Goal: Information Seeking & Learning: Learn about a topic

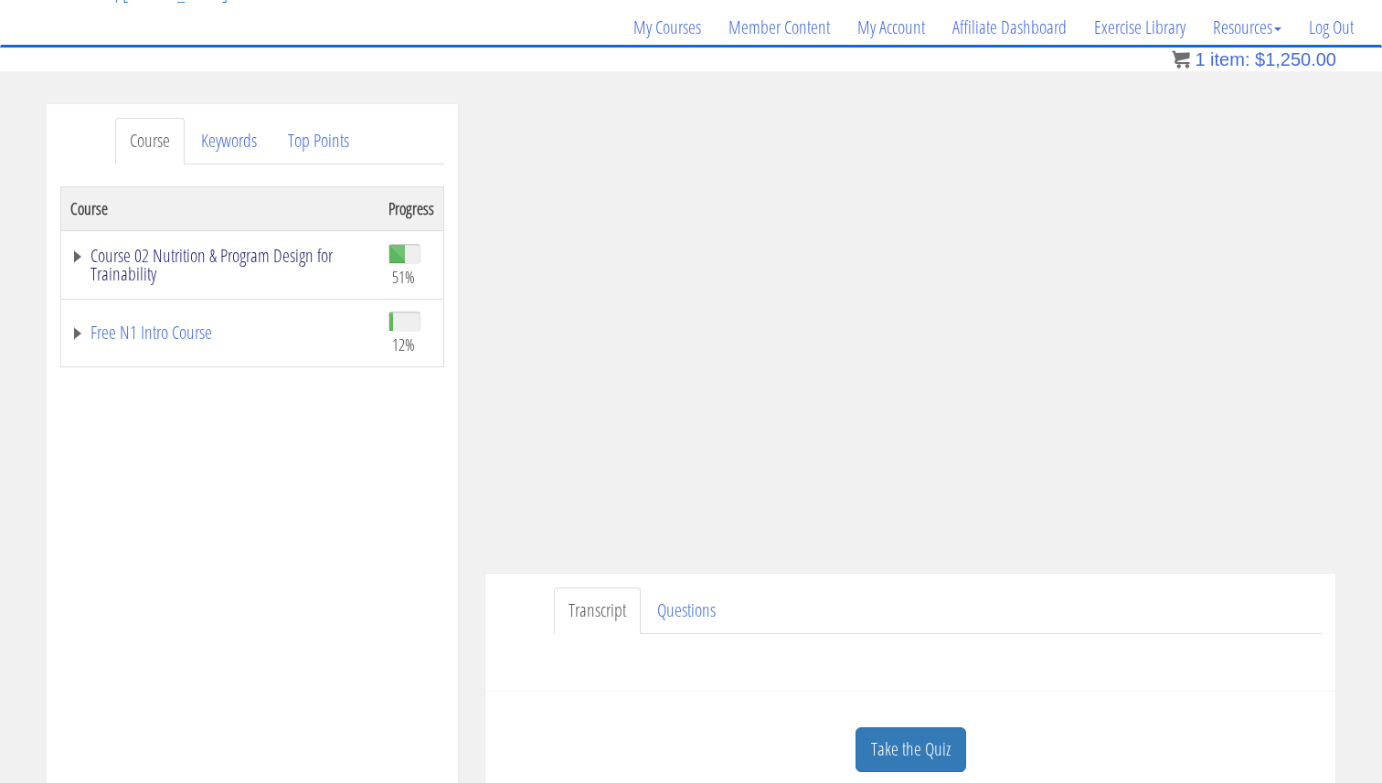
click at [140, 260] on link "Course 02 Nutrition & Program Design for Trainability" at bounding box center [220, 265] width 300 height 37
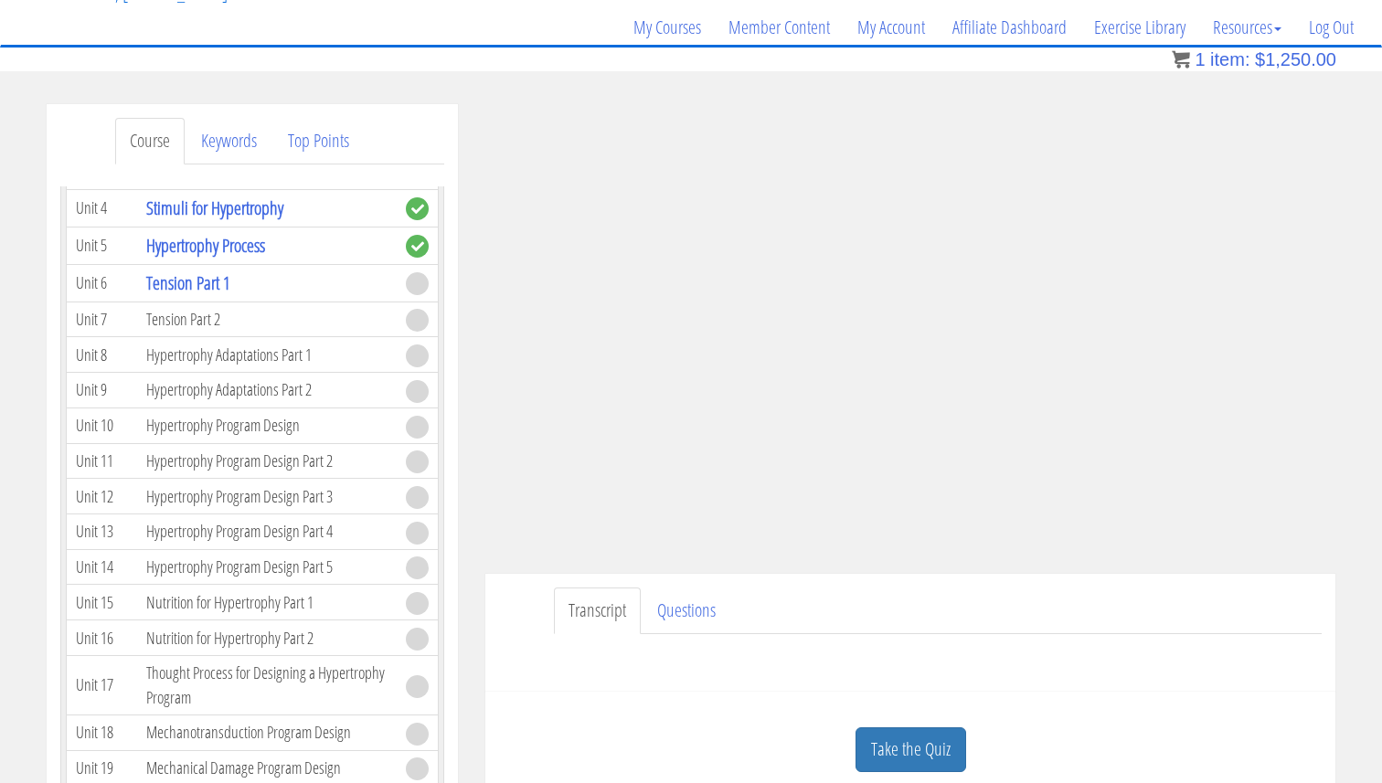
scroll to position [2626, 0]
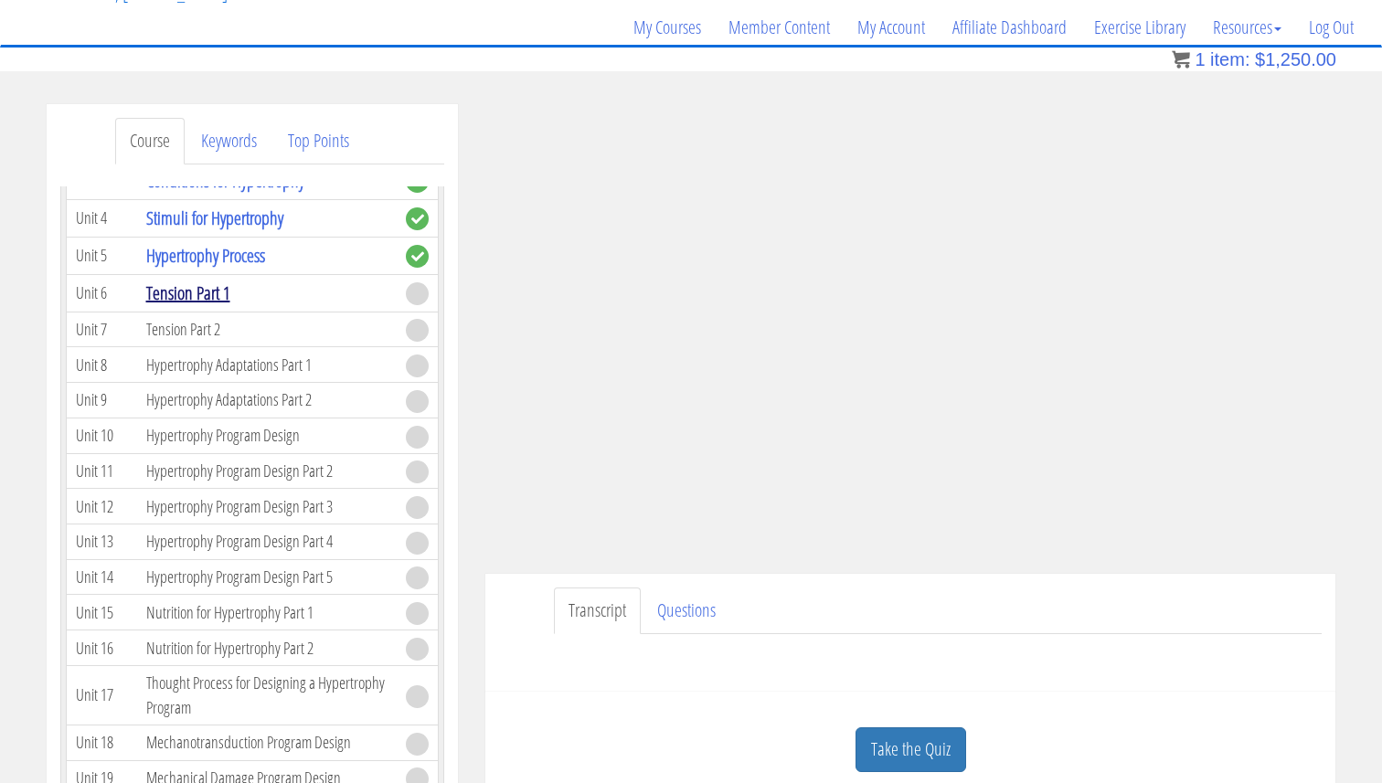
click at [208, 299] on link "Tension Part 1" at bounding box center [188, 293] width 84 height 25
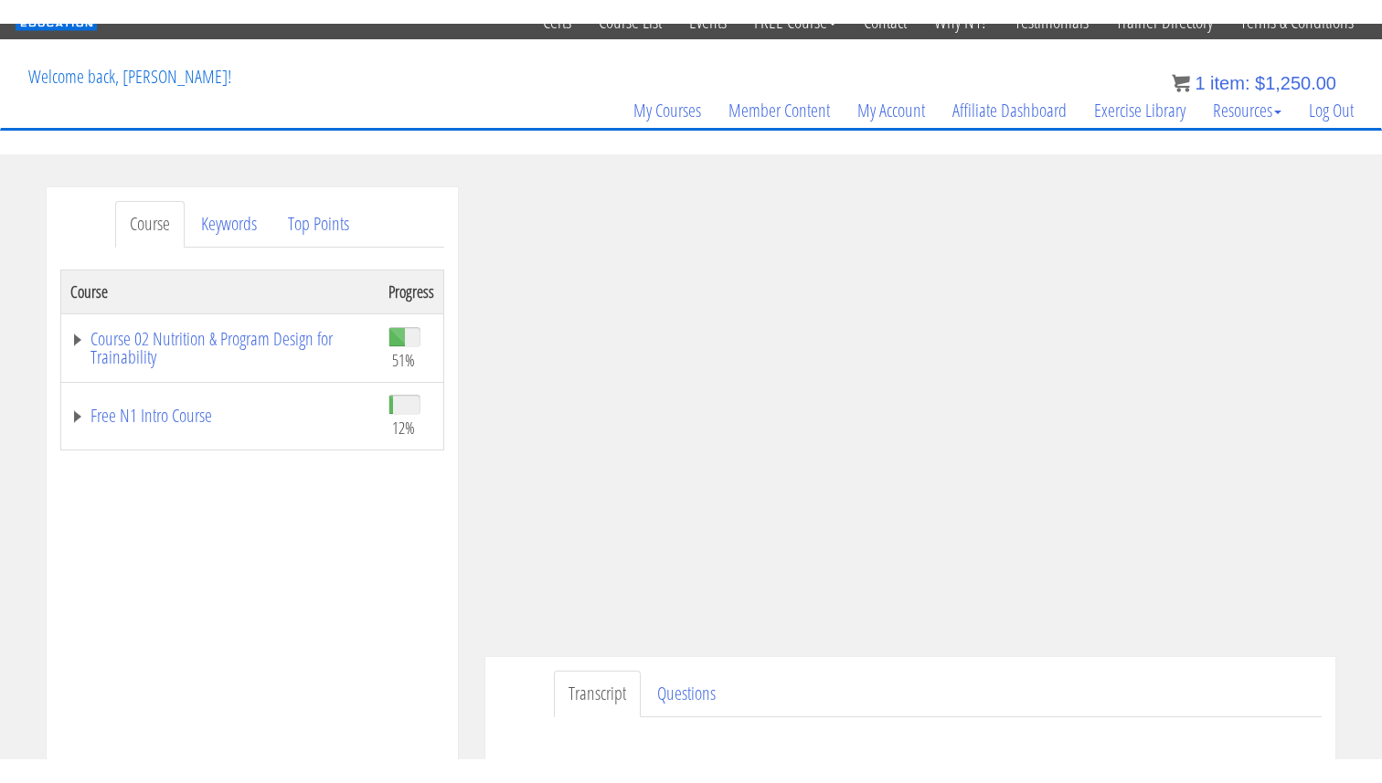
scroll to position [76, 0]
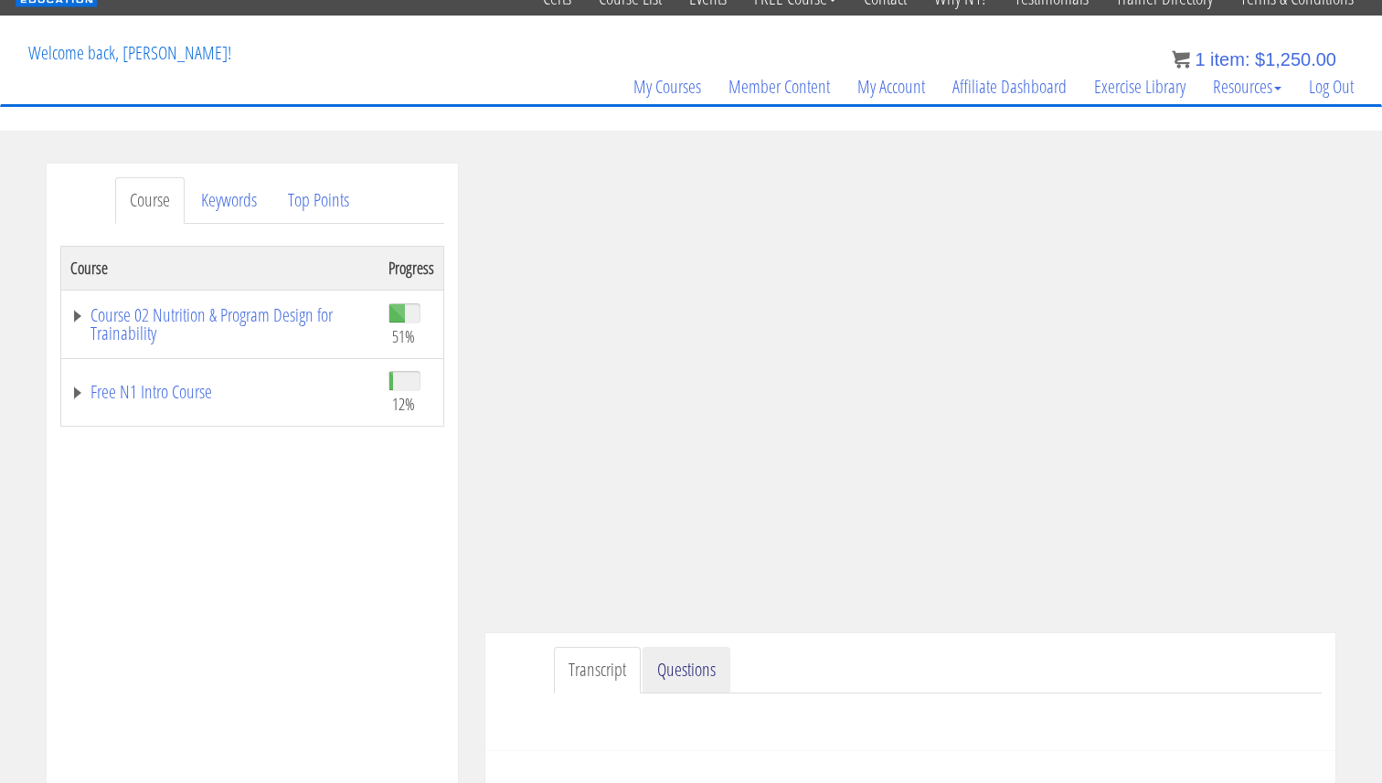
click at [707, 667] on link "Questions" at bounding box center [687, 670] width 88 height 47
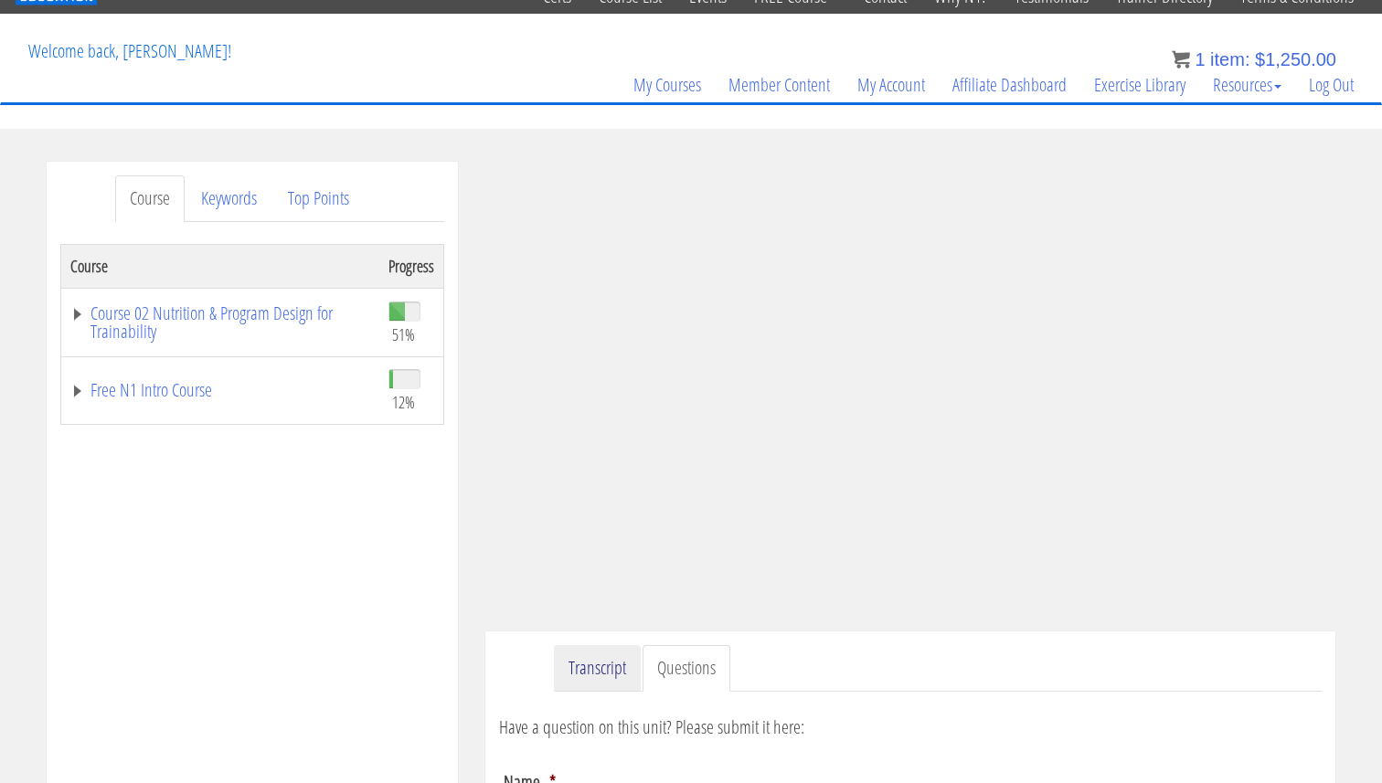
click at [629, 666] on link "Transcript" at bounding box center [597, 668] width 87 height 47
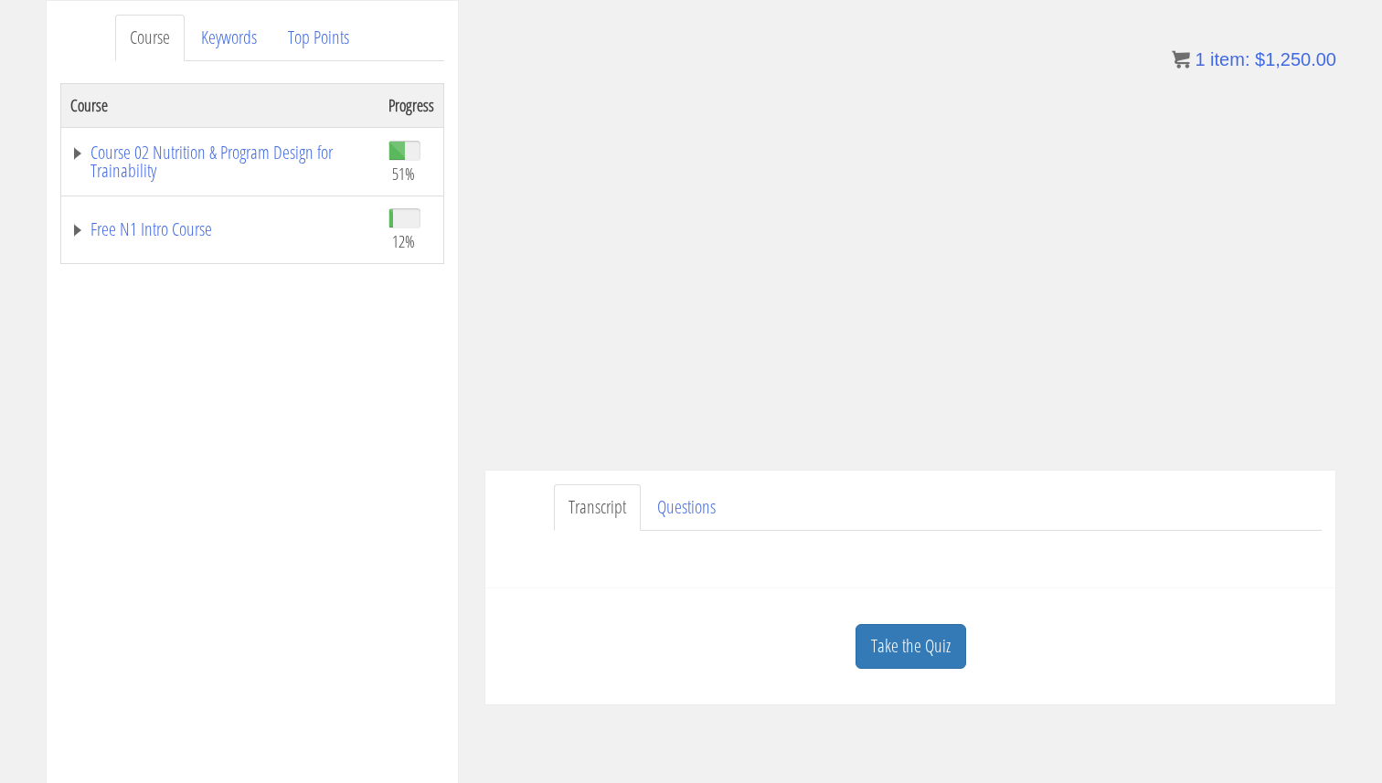
click at [904, 655] on link "Take the Quiz" at bounding box center [911, 646] width 111 height 45
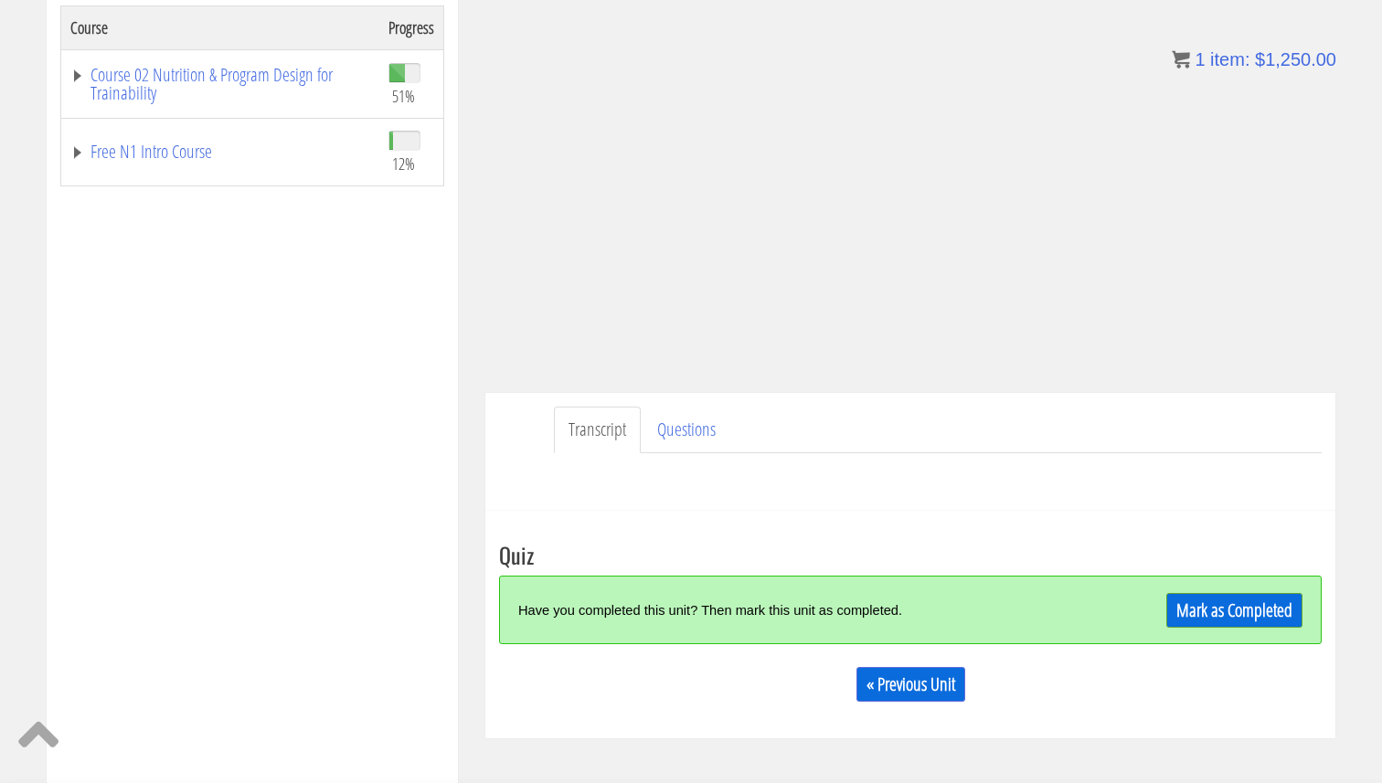
scroll to position [349, 0]
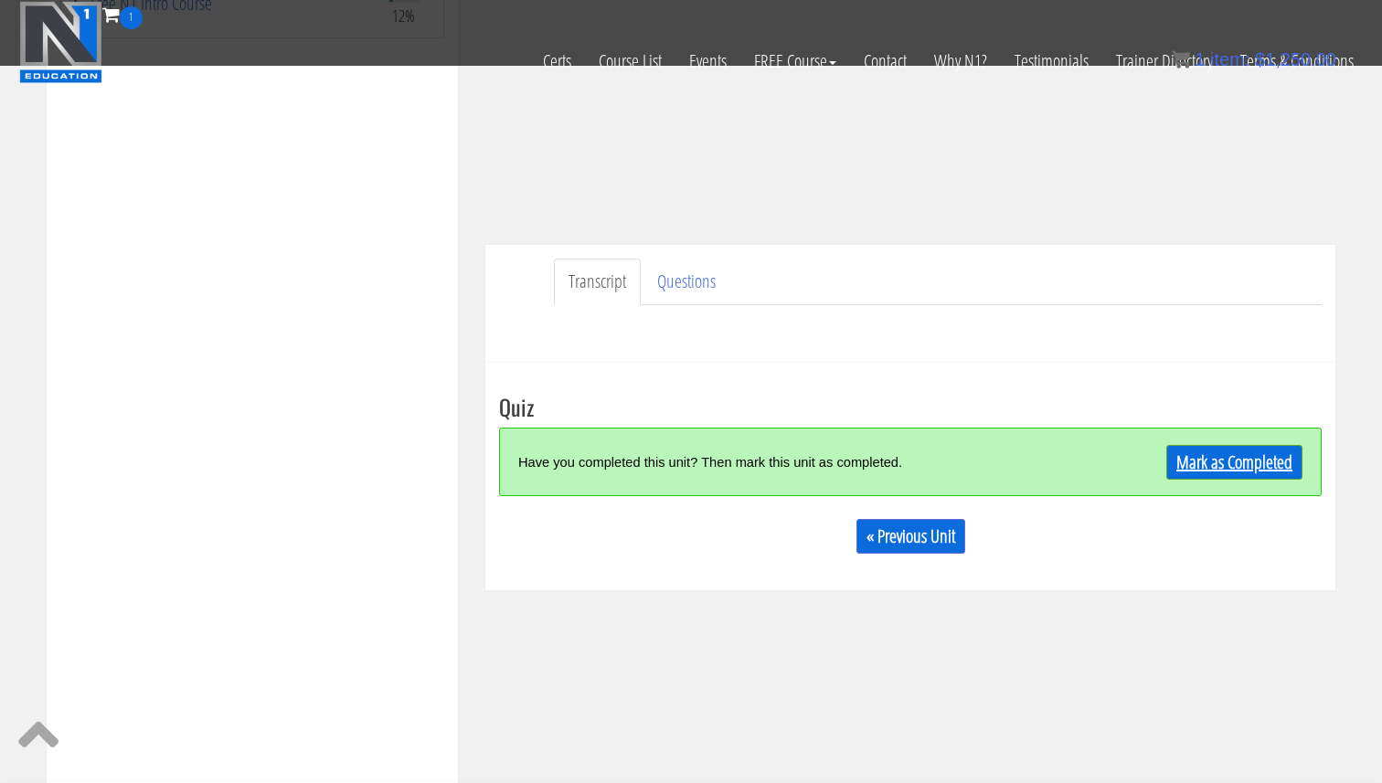
click at [1228, 459] on link "Mark as Completed" at bounding box center [1234, 462] width 136 height 35
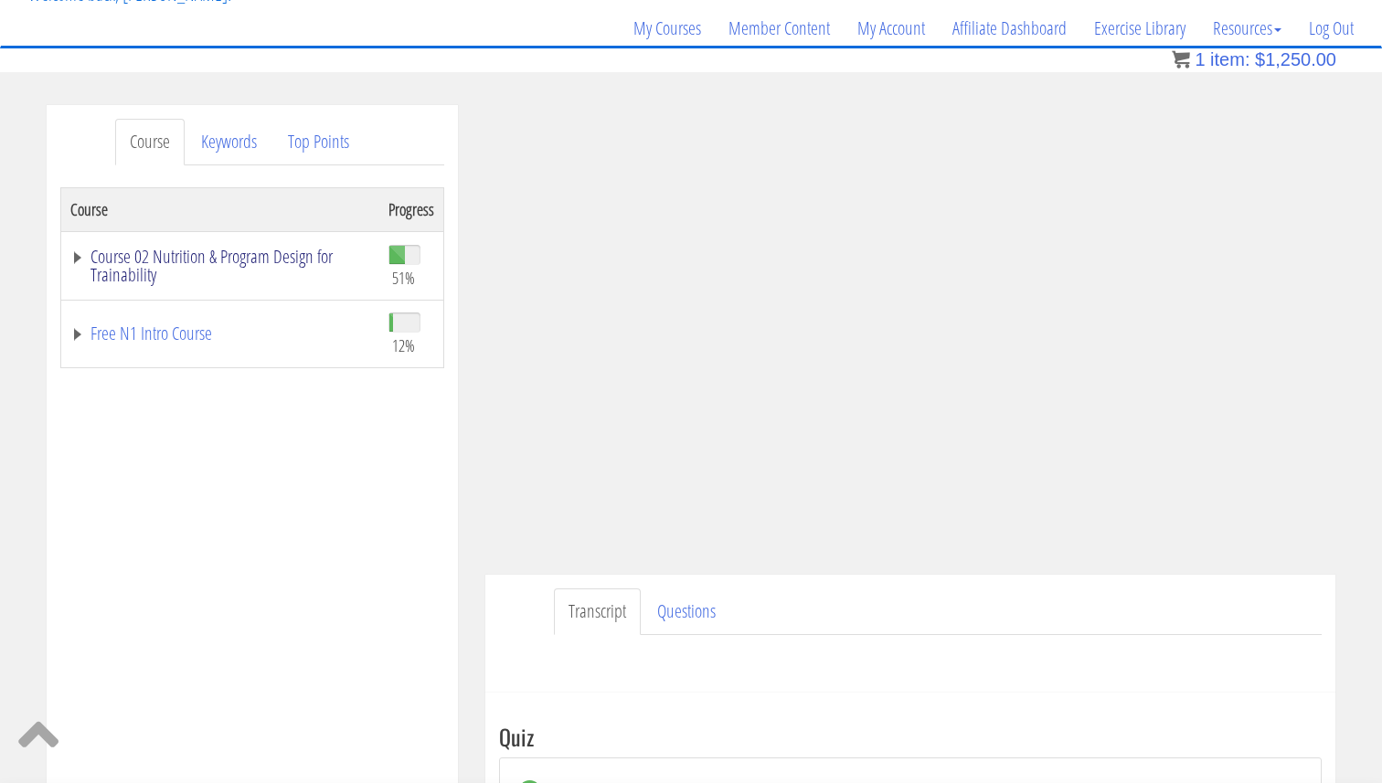
click at [261, 259] on link "Course 02 Nutrition & Program Design for Trainability" at bounding box center [220, 266] width 300 height 37
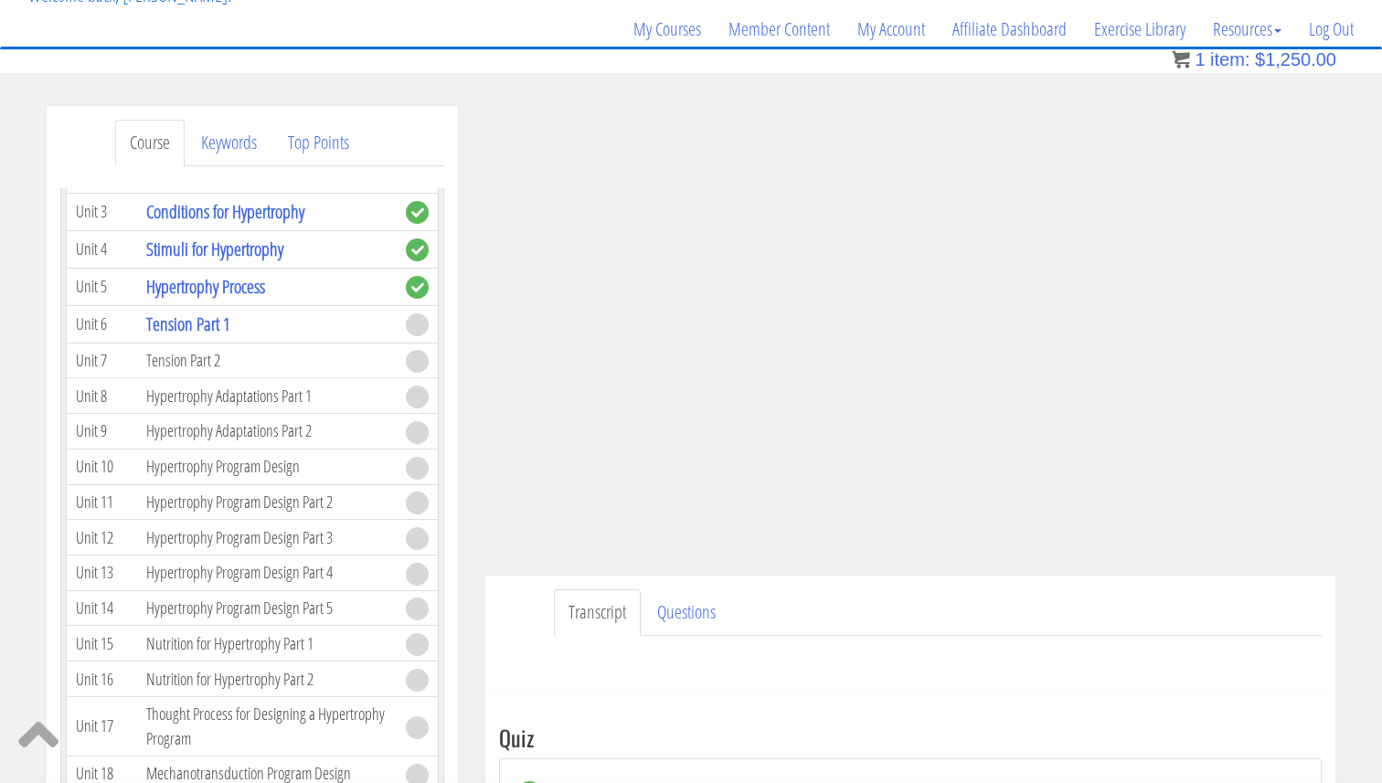
scroll to position [2550, 0]
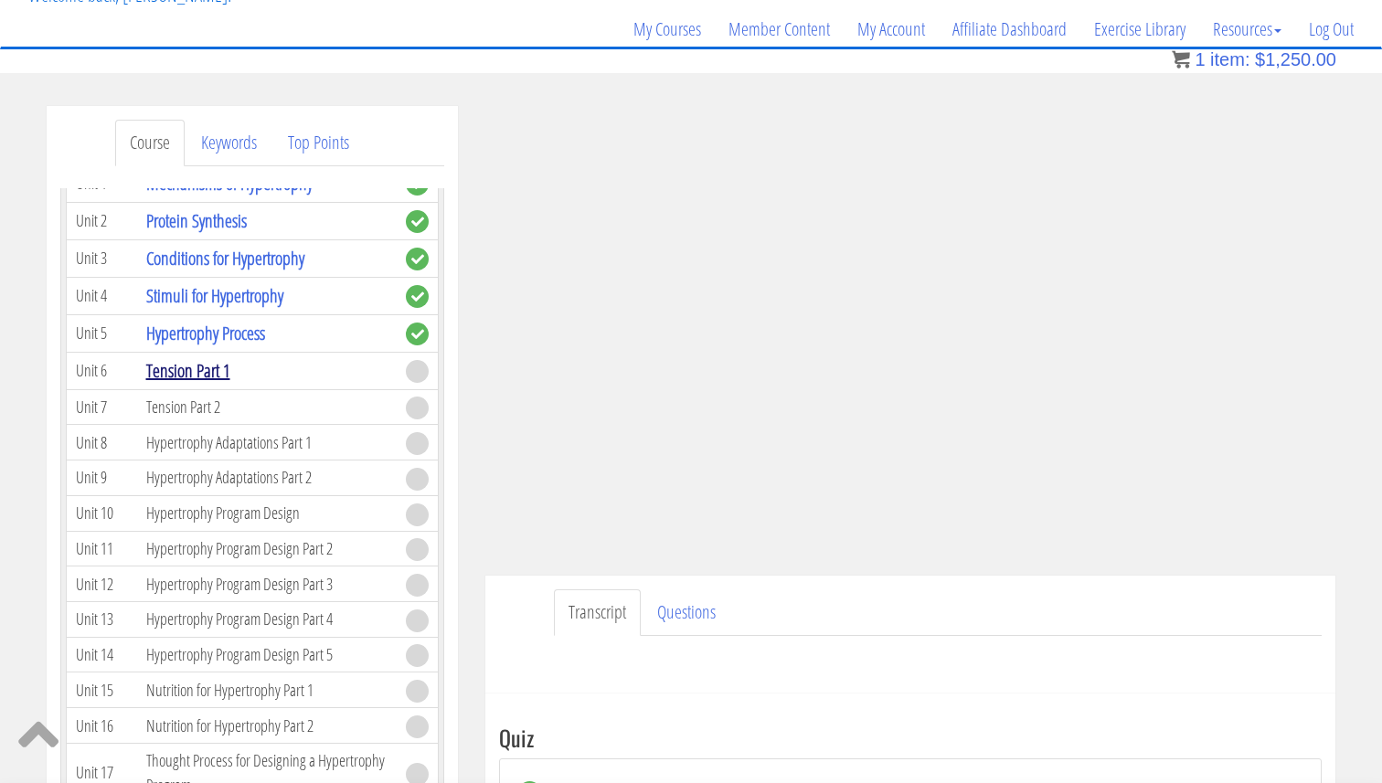
click at [200, 375] on link "Tension Part 1" at bounding box center [188, 370] width 84 height 25
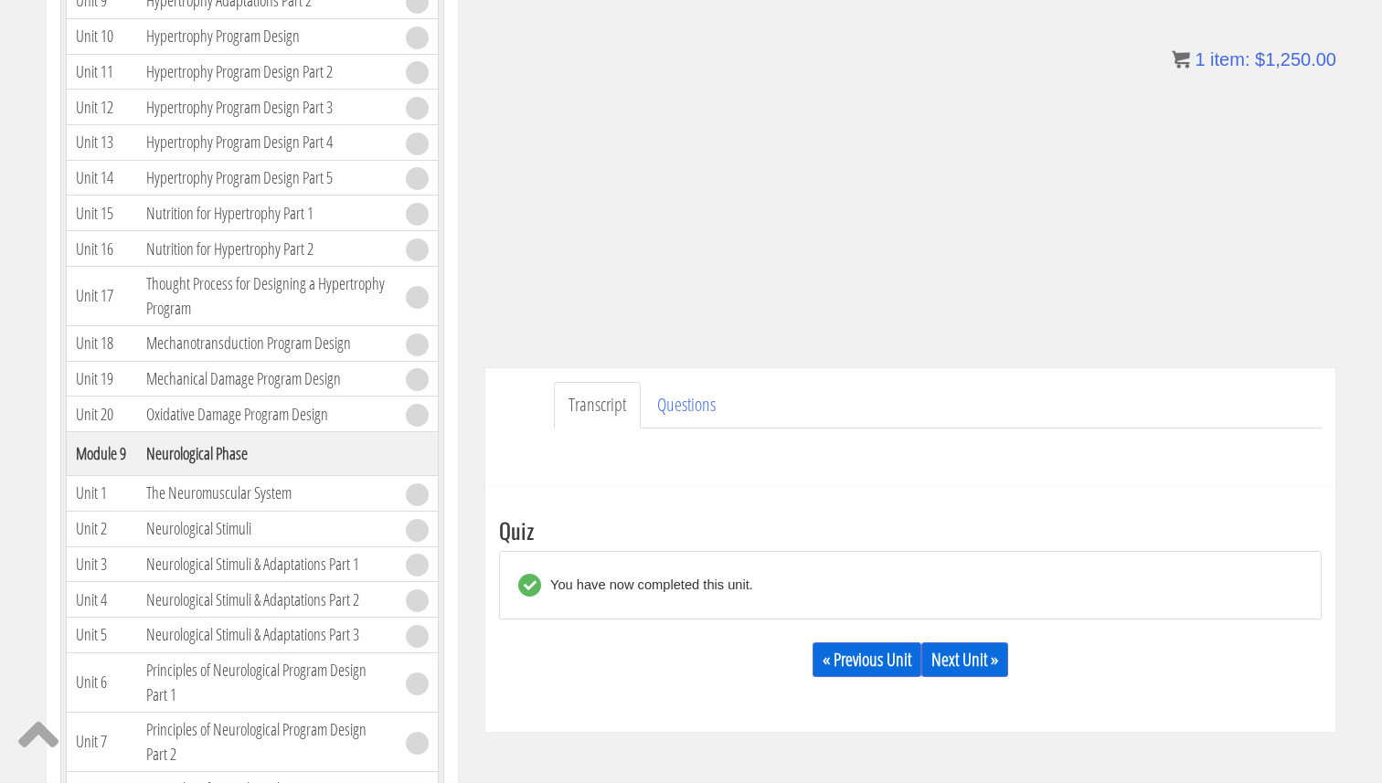
scroll to position [363, 0]
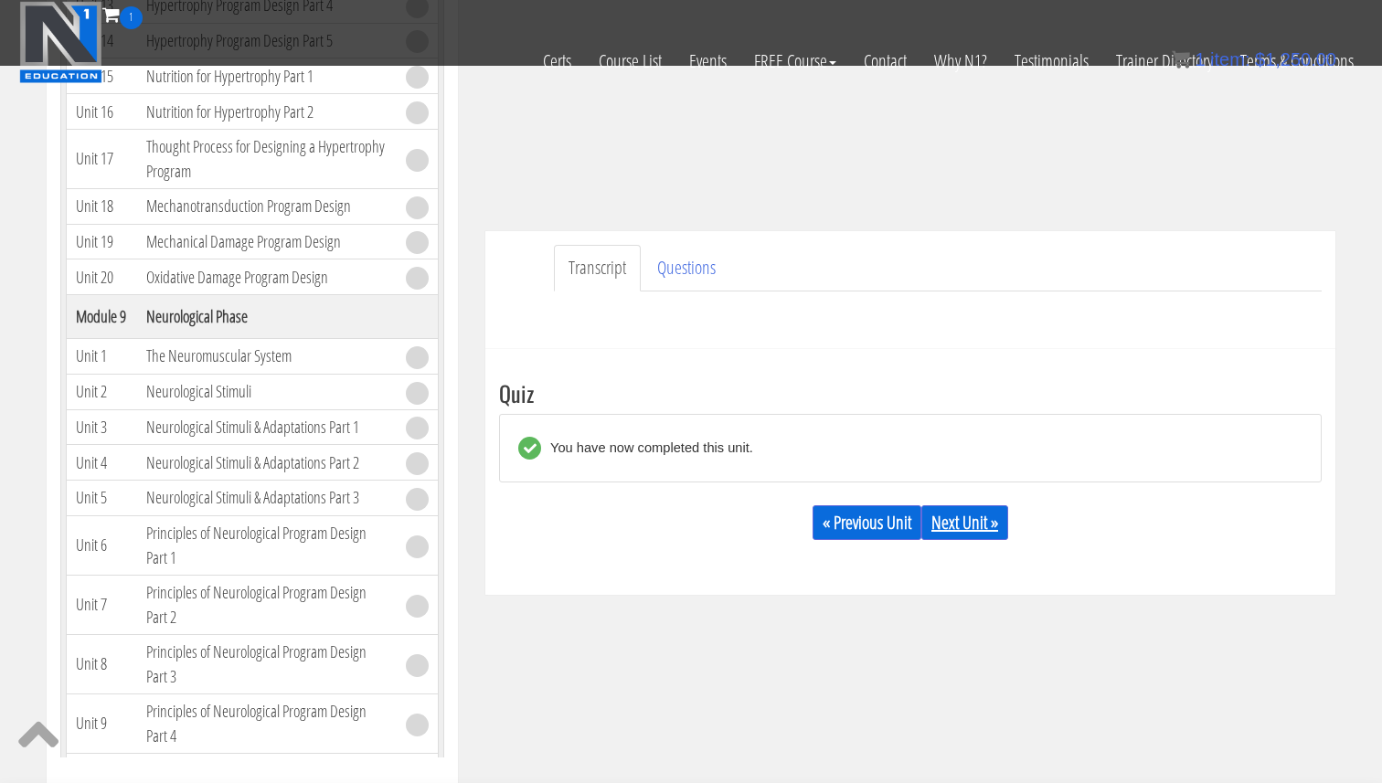
click at [972, 529] on link "Next Unit »" at bounding box center [964, 522] width 87 height 35
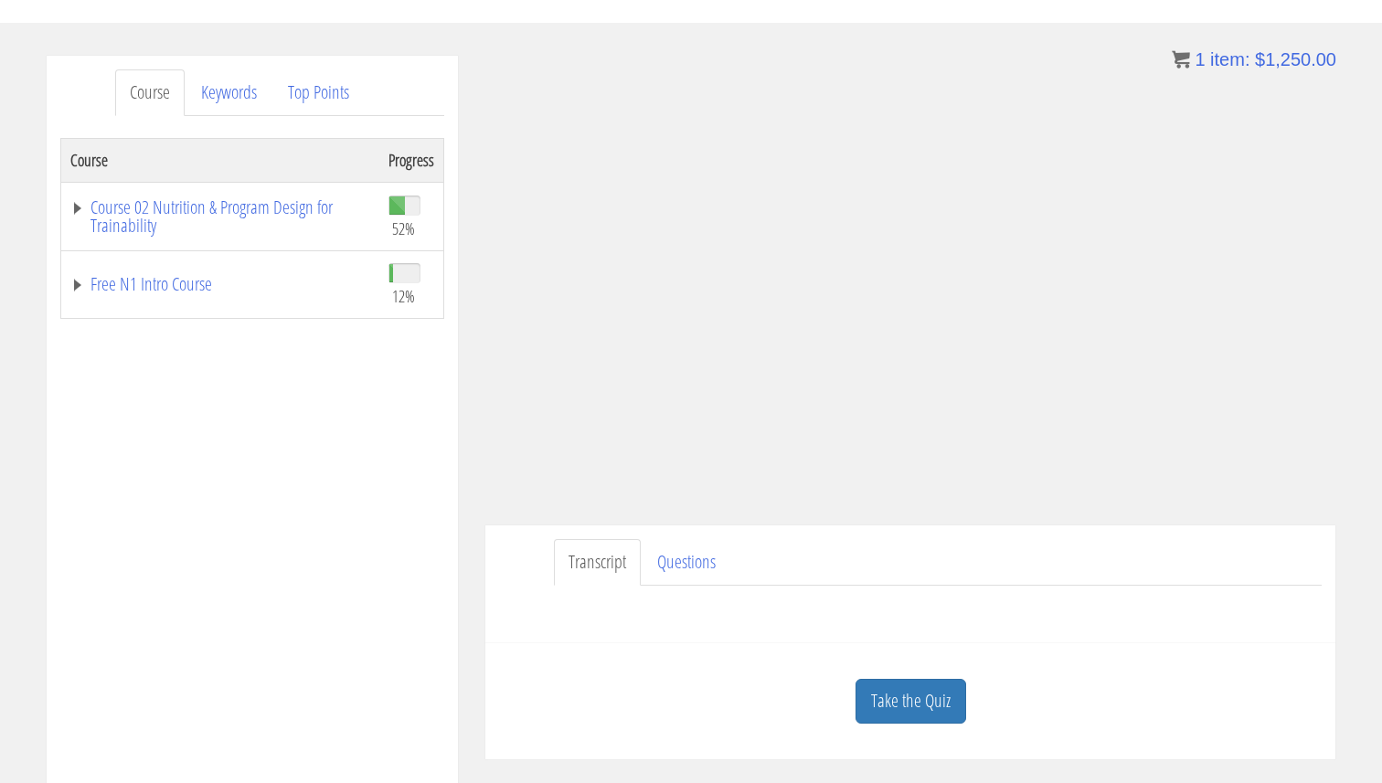
scroll to position [186, 0]
click at [273, 208] on link "Course 02 Nutrition & Program Design for Trainability" at bounding box center [220, 214] width 300 height 37
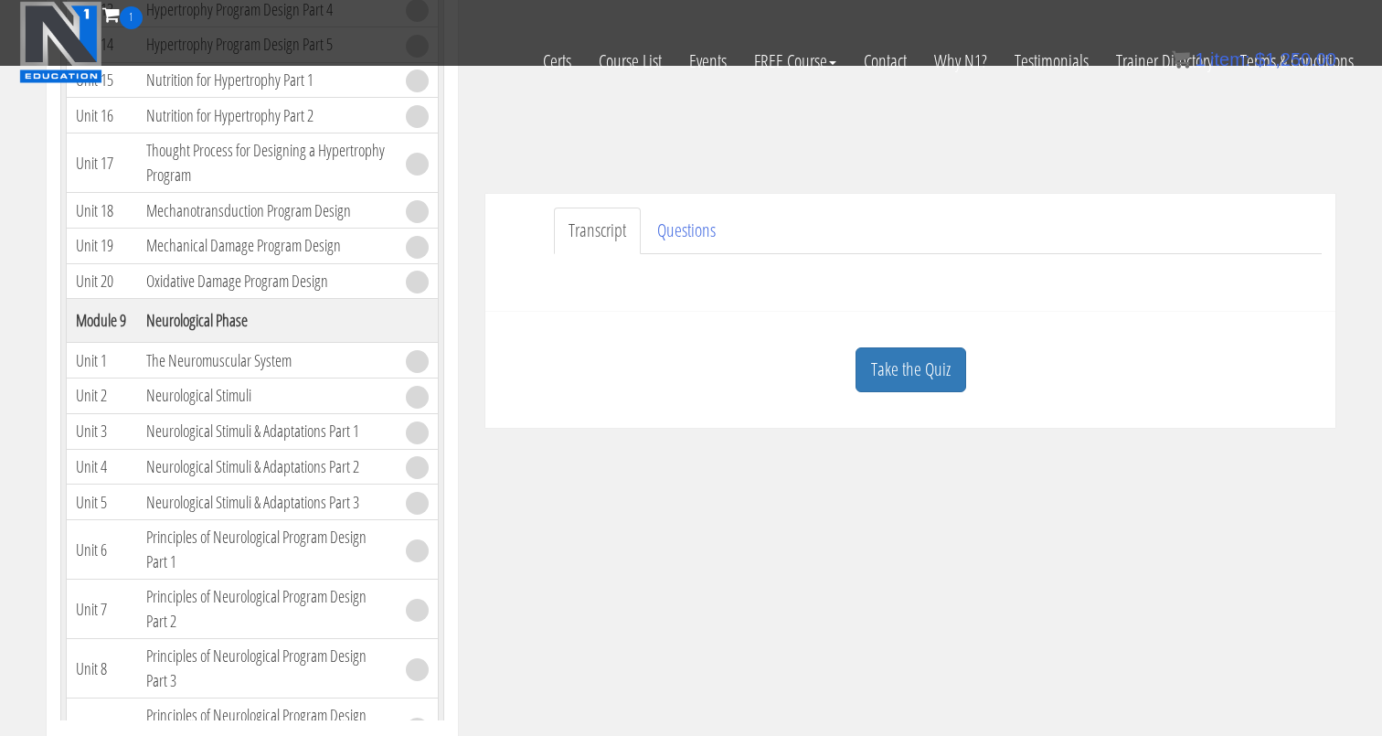
scroll to position [421, 0]
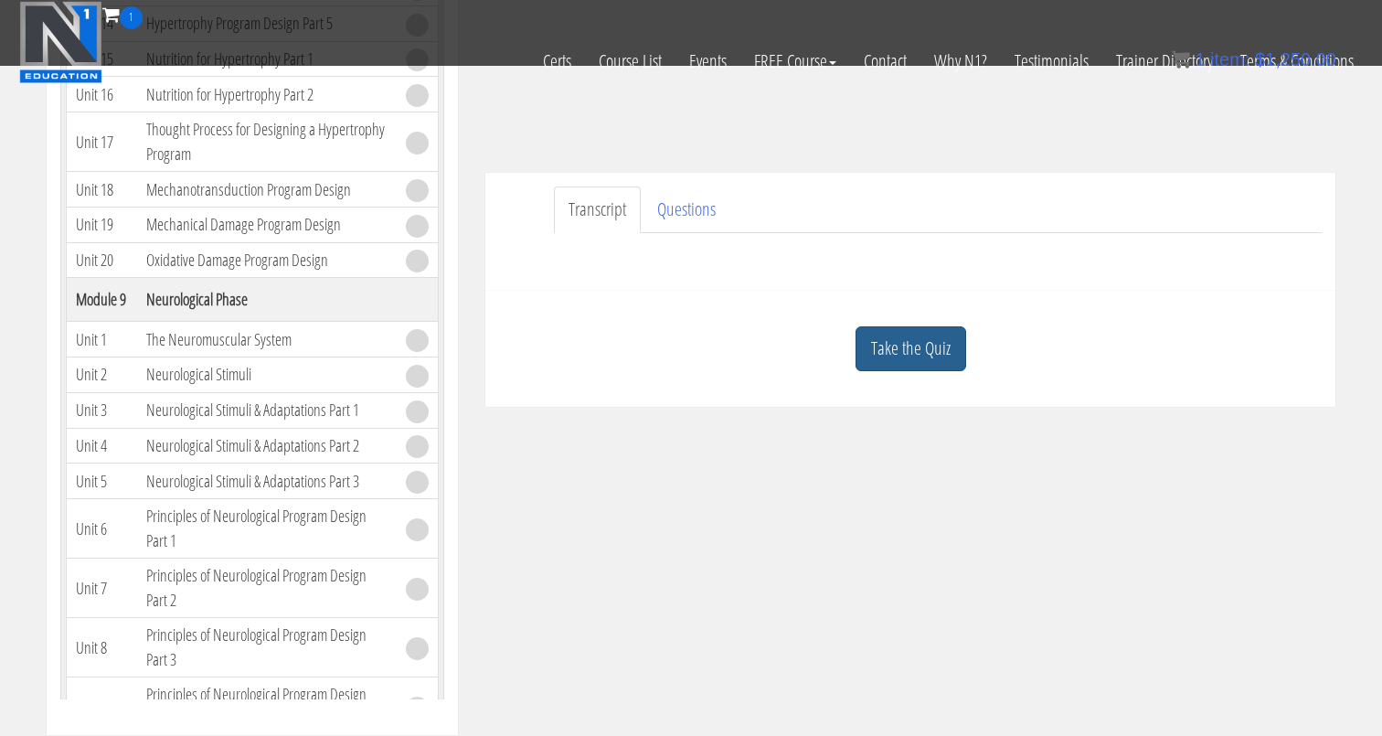
click at [896, 357] on link "Take the Quiz" at bounding box center [911, 348] width 111 height 45
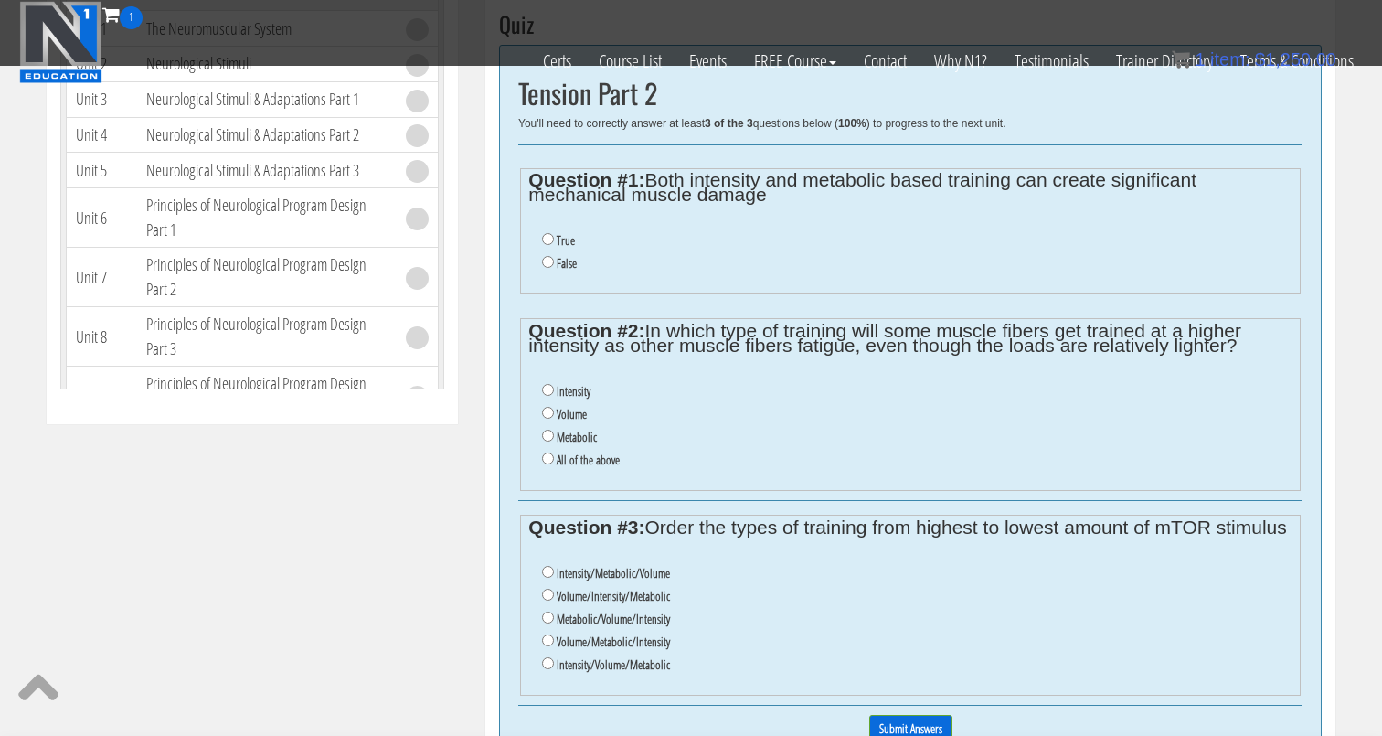
scroll to position [725, 0]
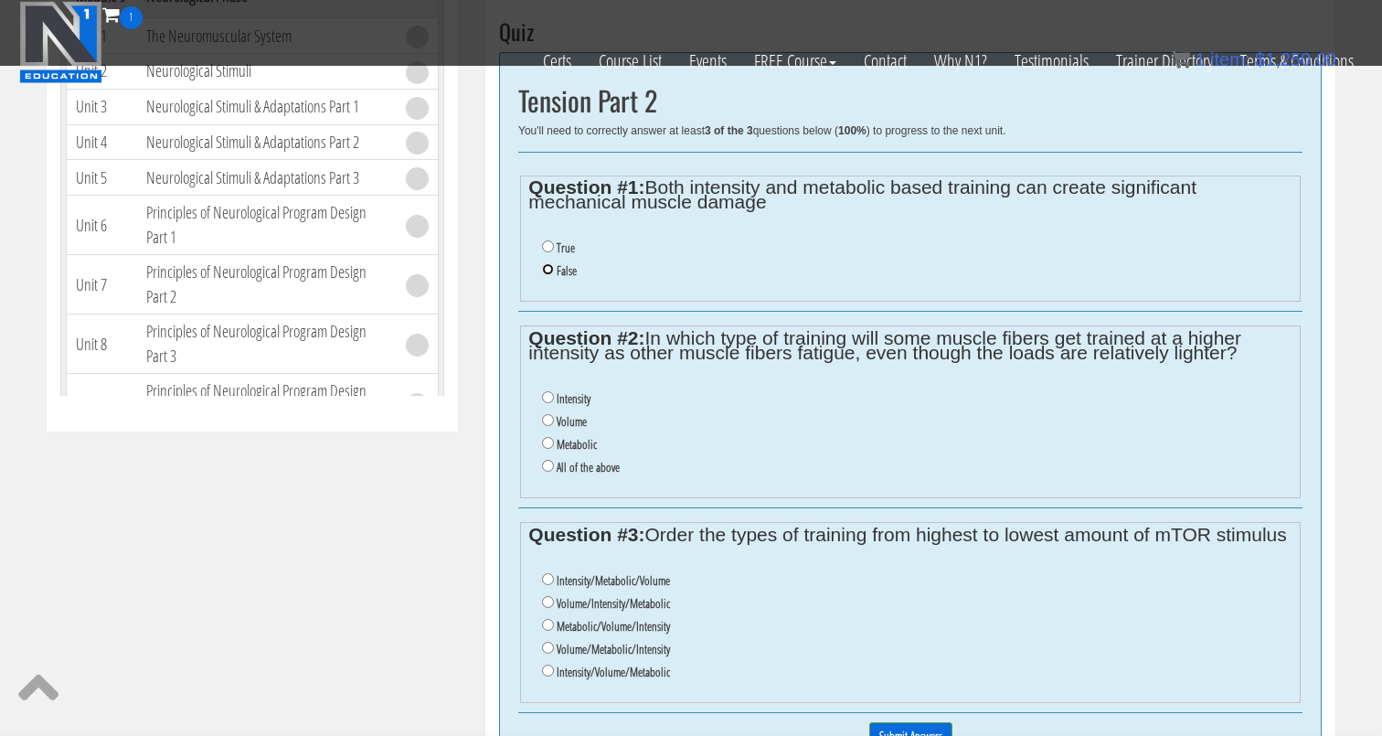
click at [545, 267] on input "False" at bounding box center [548, 269] width 12 height 12
radio input "true"
click at [549, 440] on input "Metabolic" at bounding box center [548, 443] width 12 height 12
radio input "true"
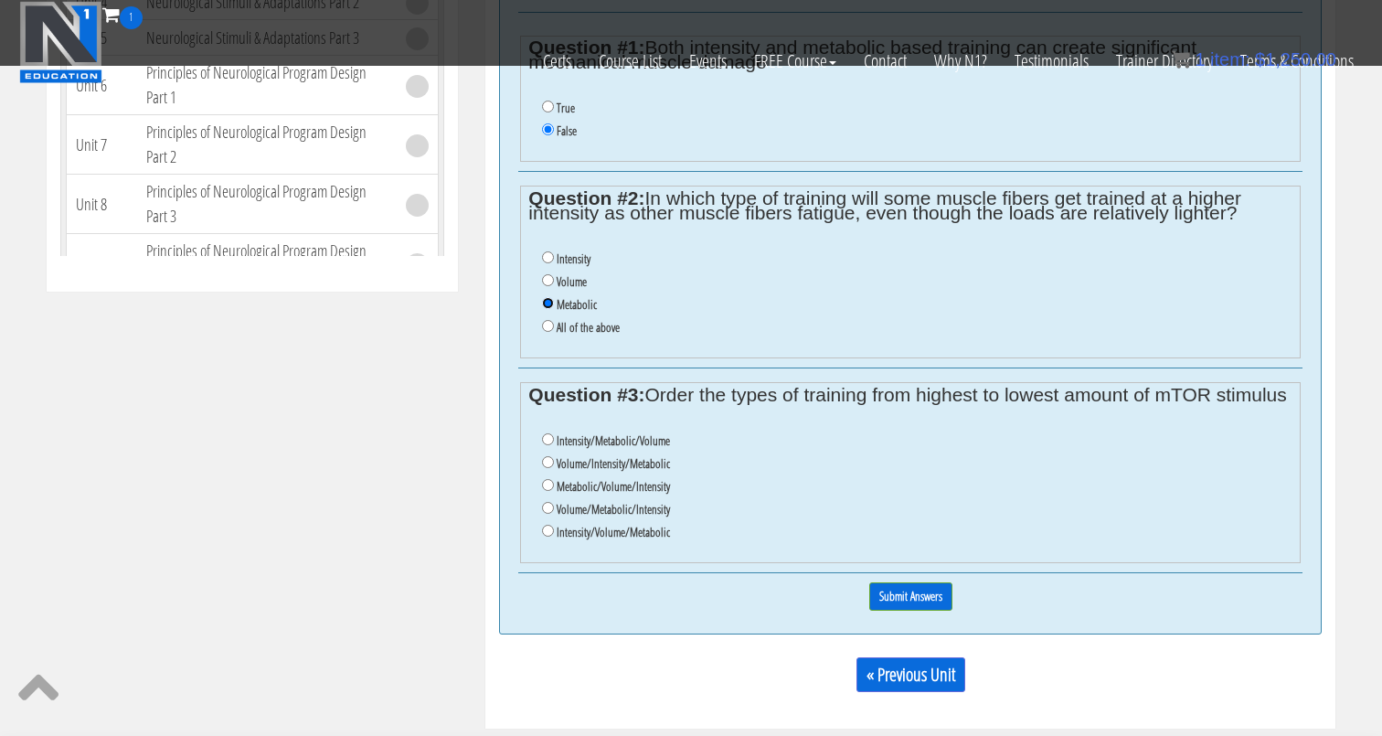
scroll to position [860, 0]
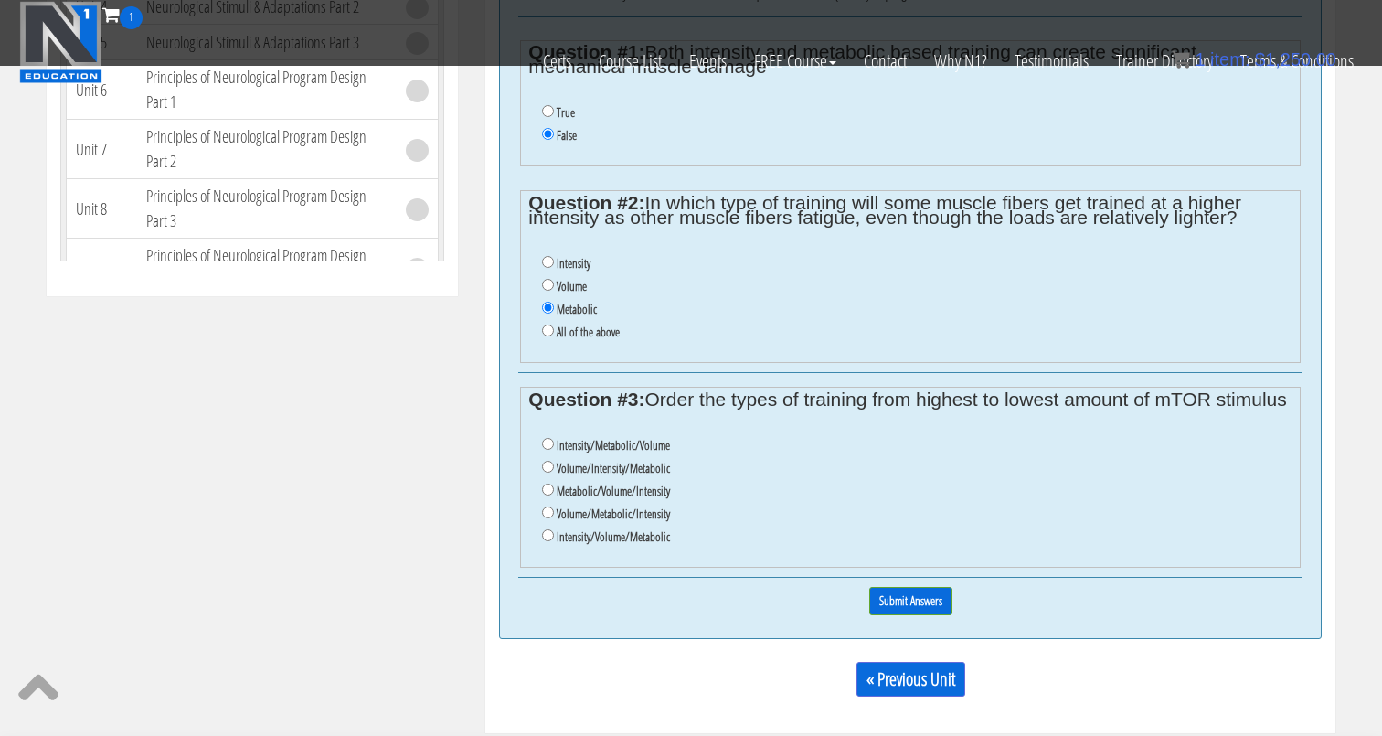
click at [587, 465] on label "Volume/Intensity/Metabolic" at bounding box center [613, 468] width 113 height 15
click at [554, 465] on input "Volume/Intensity/Metabolic" at bounding box center [548, 467] width 12 height 12
radio input "true"
click at [916, 599] on input "Submit Answers" at bounding box center [910, 601] width 83 height 28
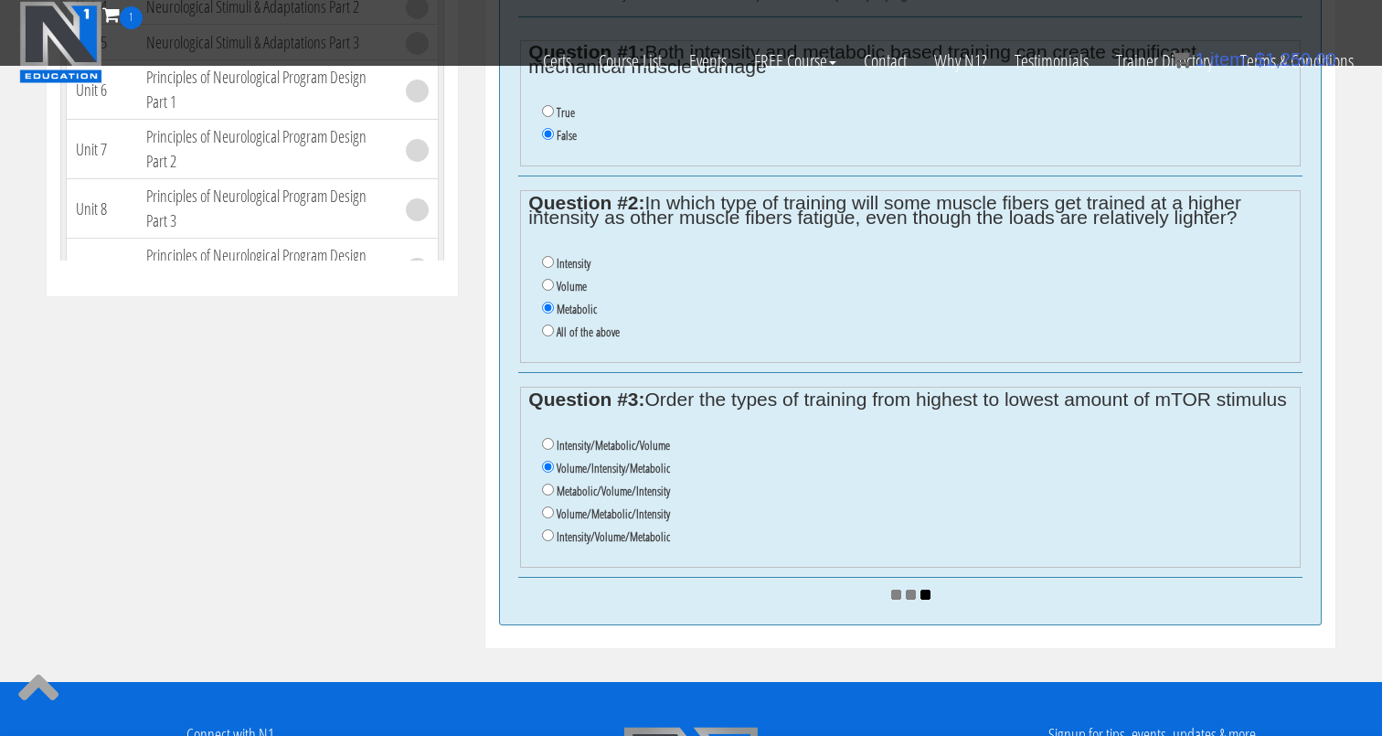
scroll to position [2781, 0]
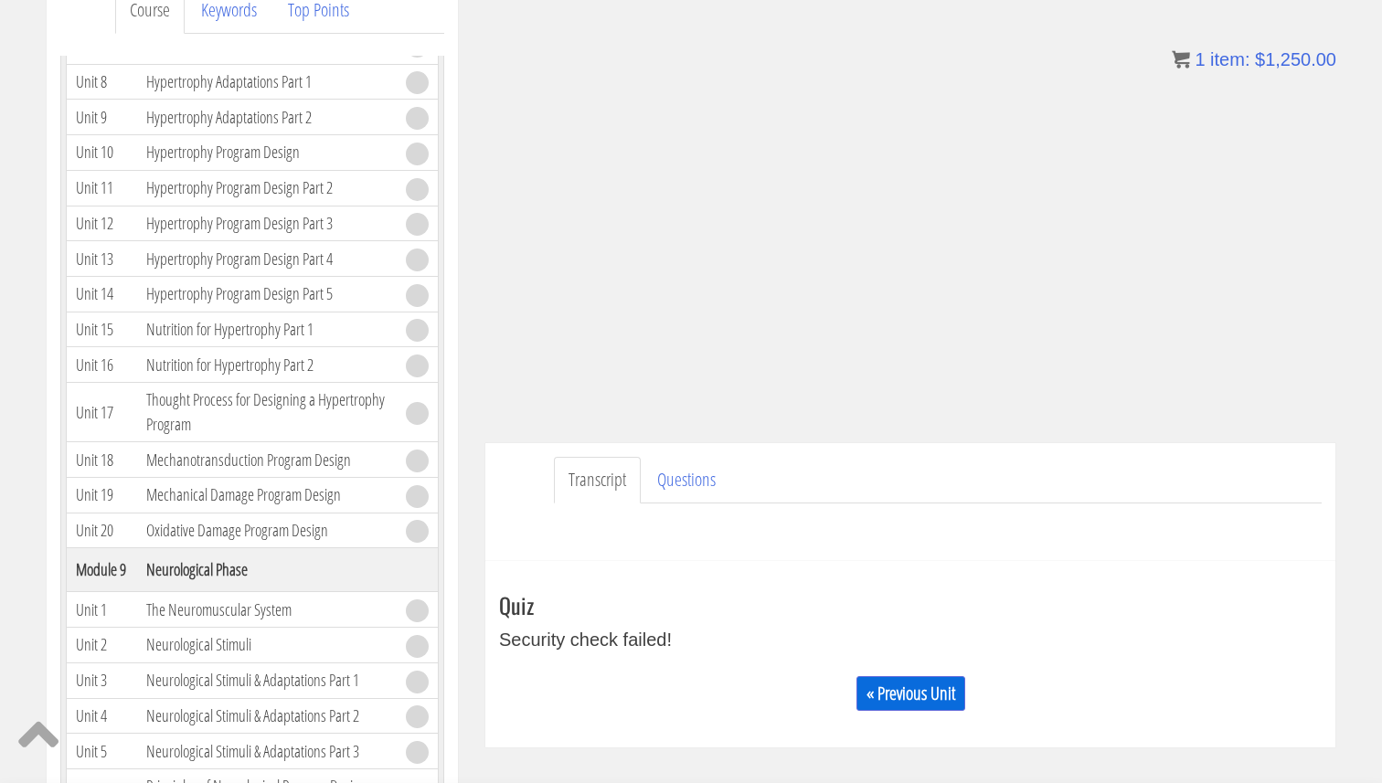
scroll to position [284, 0]
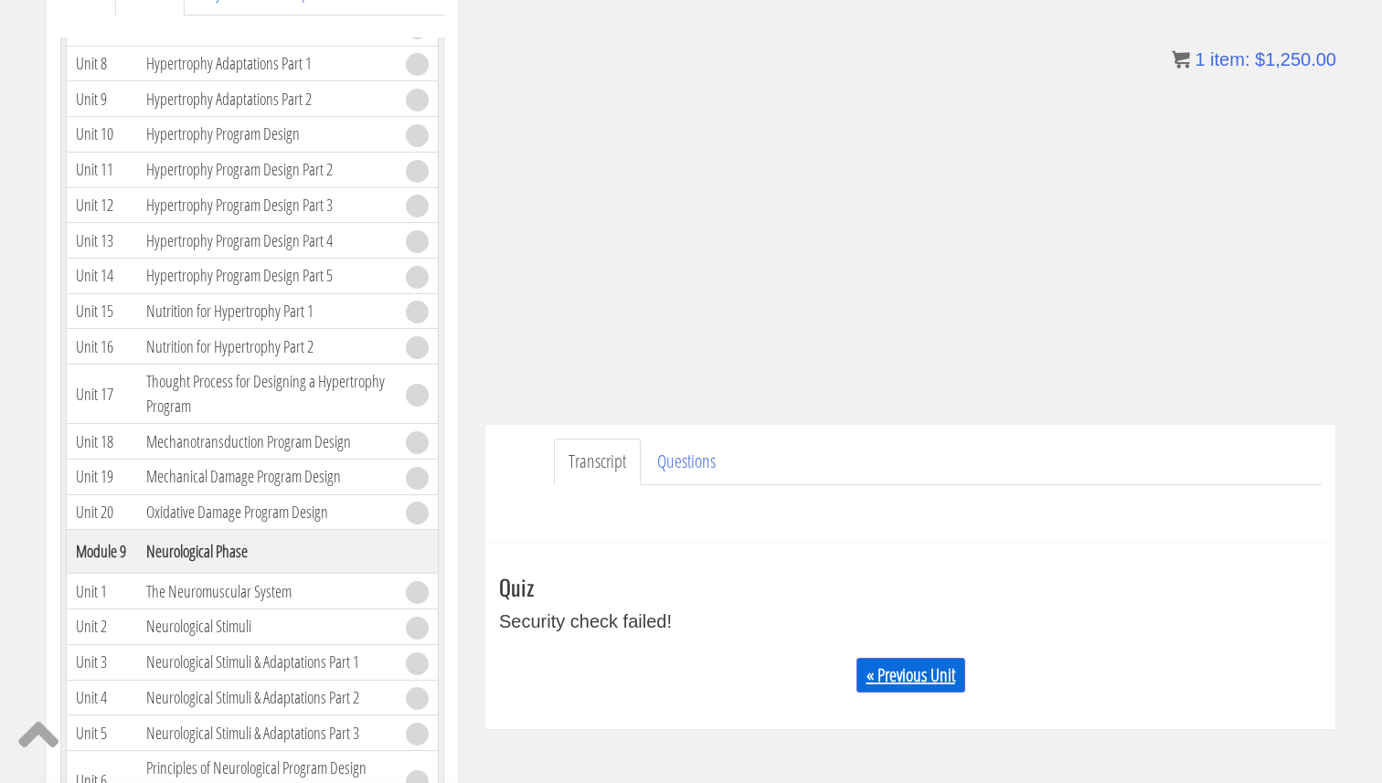
click at [897, 675] on link "« Previous Unit" at bounding box center [910, 675] width 109 height 35
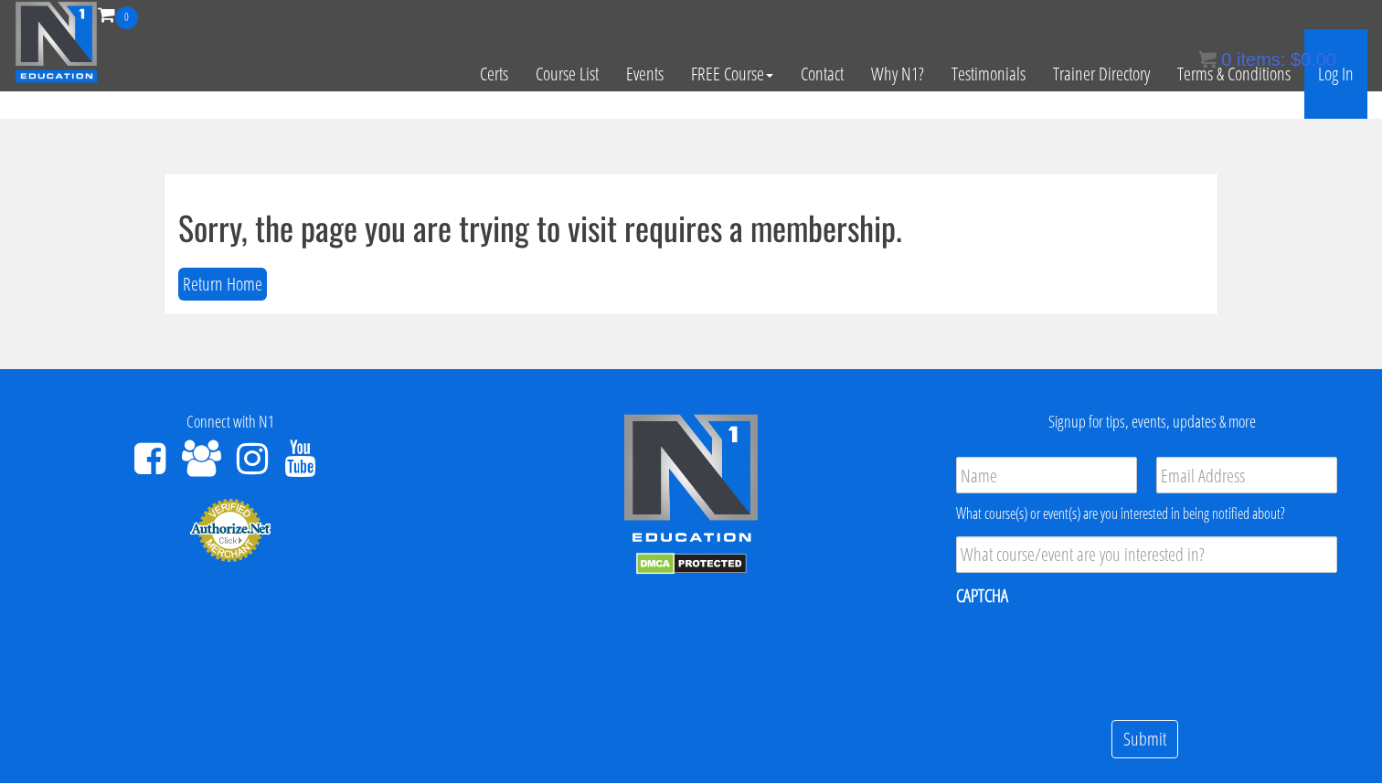
click at [1317, 77] on link "Log In" at bounding box center [1335, 74] width 63 height 90
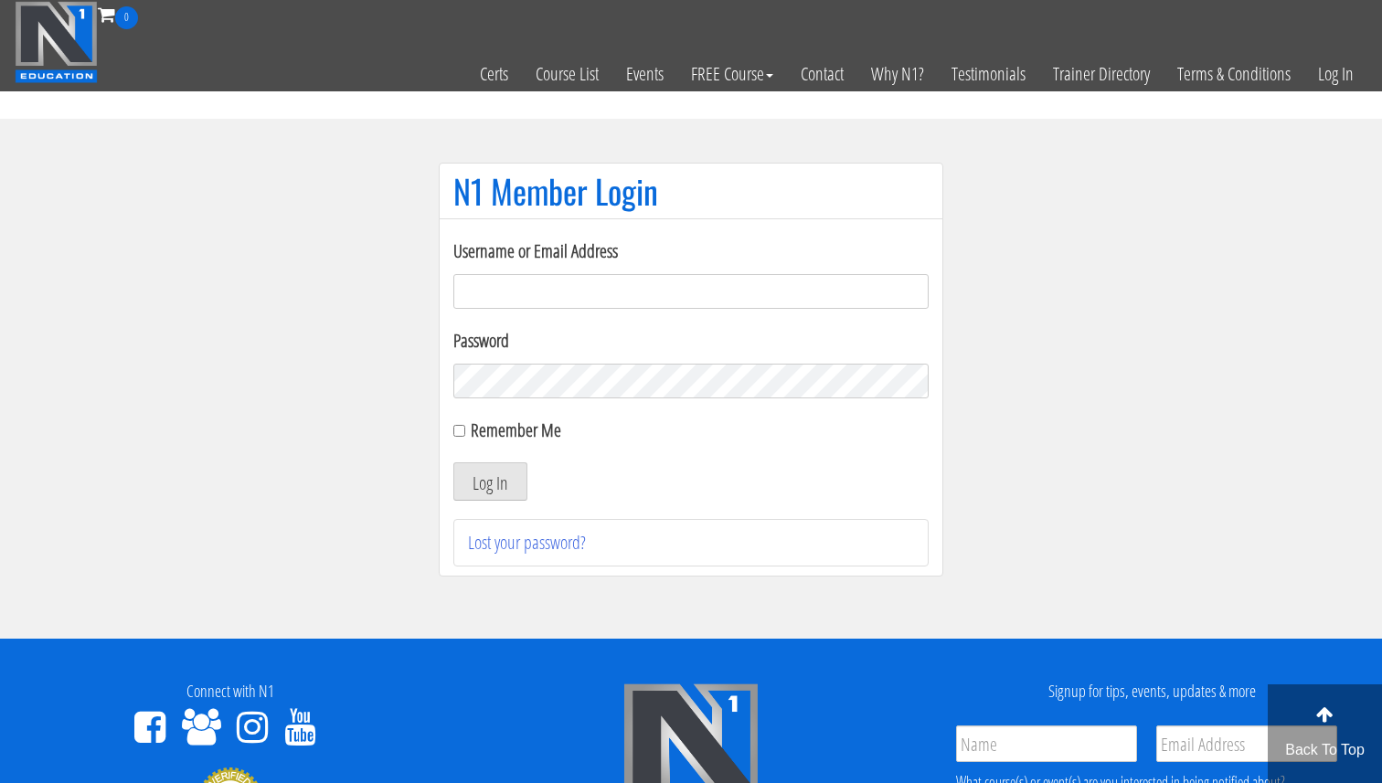
drag, startPoint x: 842, startPoint y: 303, endPoint x: 810, endPoint y: 336, distance: 45.9
click at [842, 303] on input "Username or Email Address" at bounding box center [690, 291] width 475 height 35
type input "[EMAIL_ADDRESS][DOMAIN_NAME]"
click at [452, 431] on div "Username or Email Address svenarends@live.nl Password Remember Me Log In Lost y…" at bounding box center [691, 397] width 505 height 358
click at [464, 430] on div "Remember Me" at bounding box center [690, 430] width 475 height 27
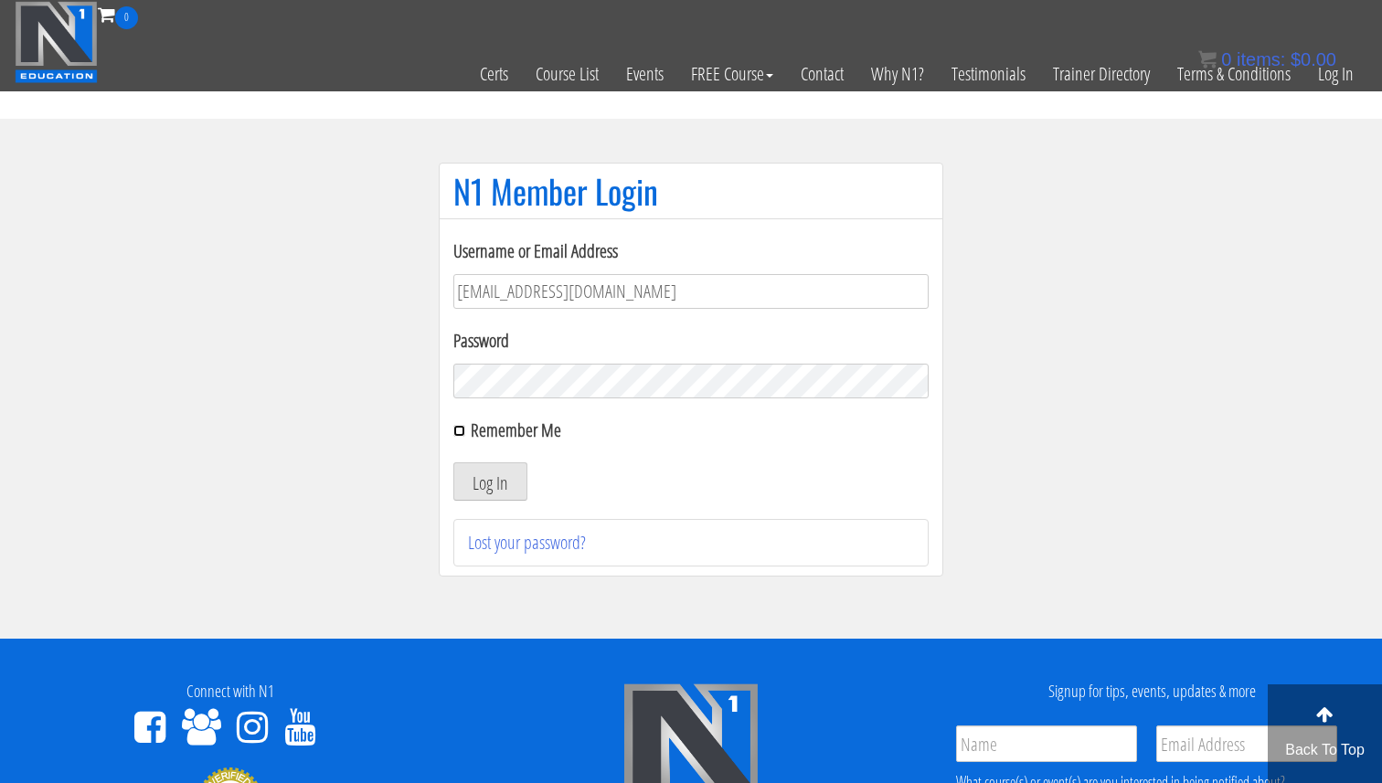
click at [458, 430] on input "Remember Me" at bounding box center [459, 431] width 12 height 12
checkbox input "true"
click at [483, 474] on button "Log In" at bounding box center [490, 482] width 74 height 38
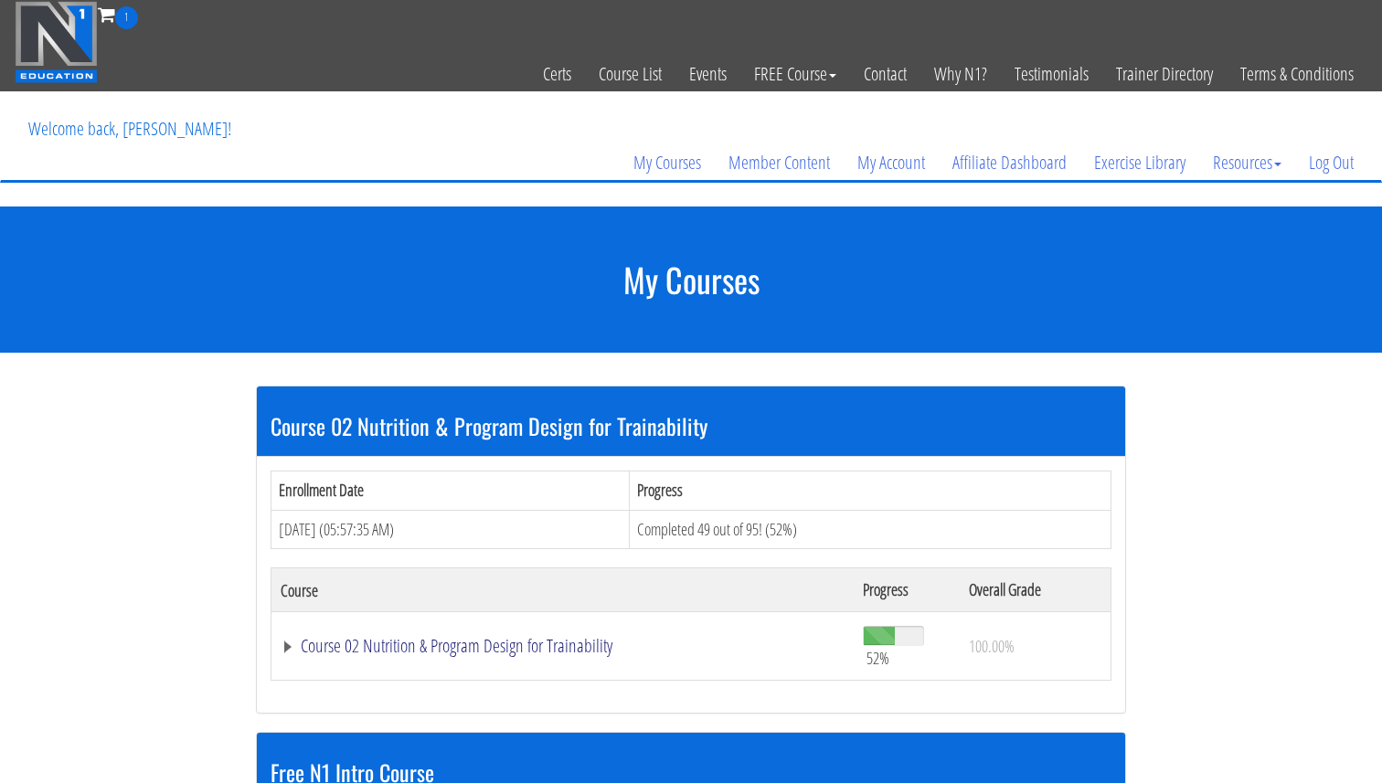
click at [516, 643] on link "Course 02 Nutrition & Program Design for Trainability" at bounding box center [563, 646] width 564 height 18
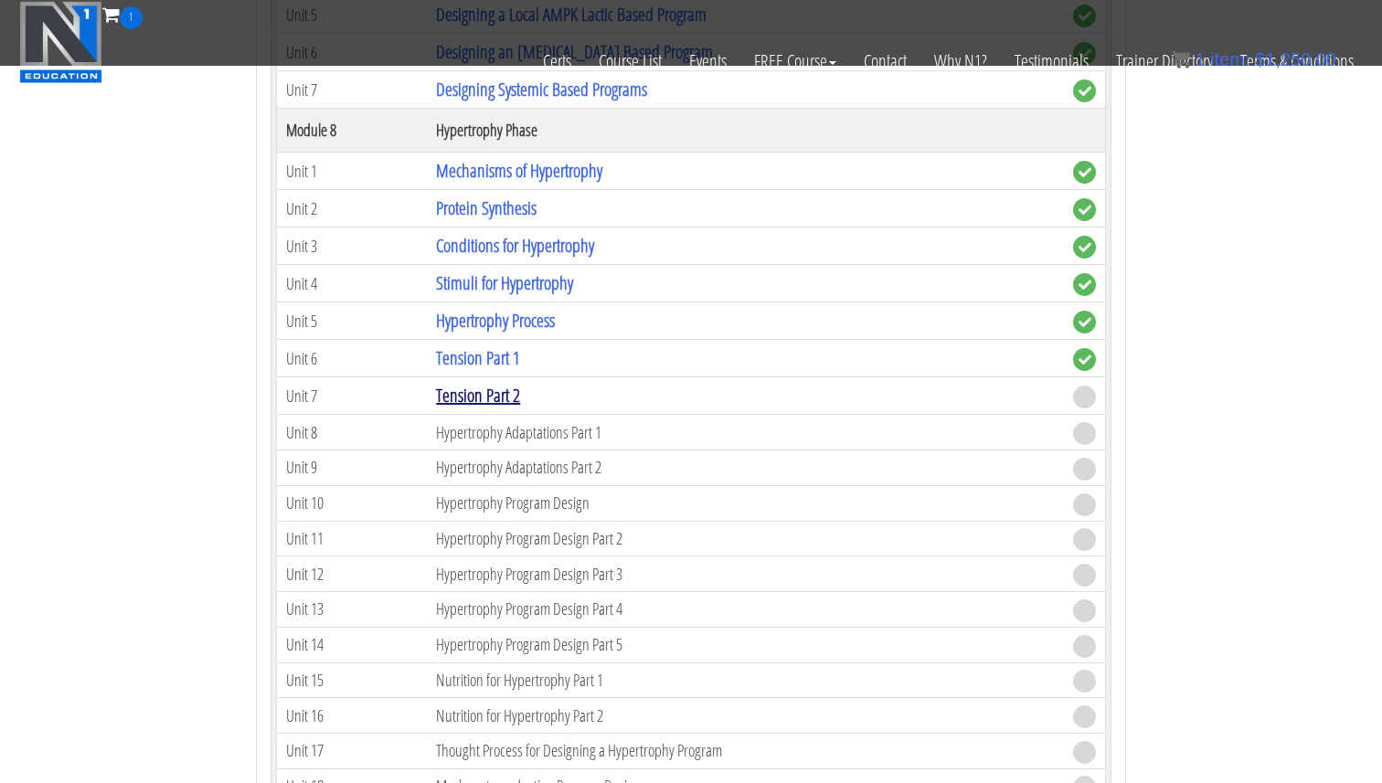
click at [503, 394] on link "Tension Part 2" at bounding box center [478, 395] width 84 height 25
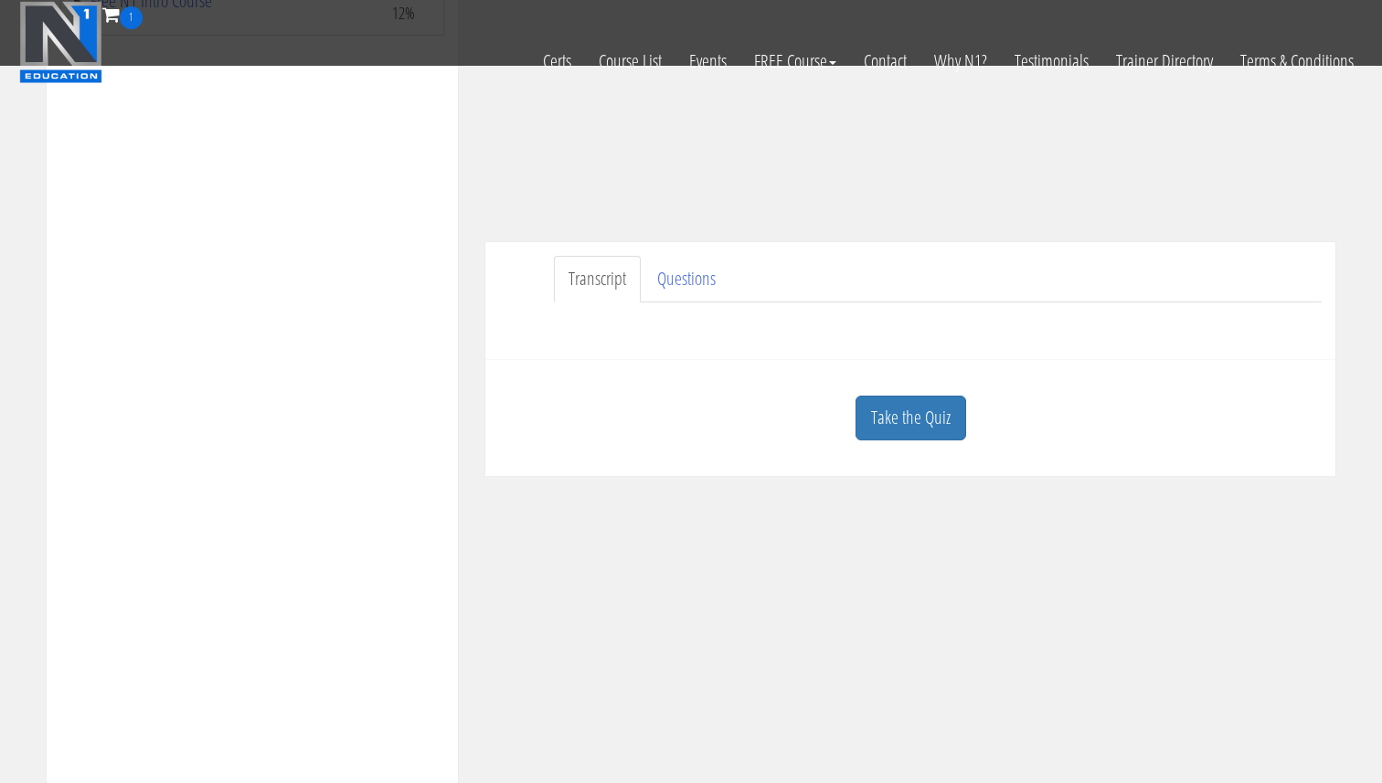
scroll to position [370, 0]
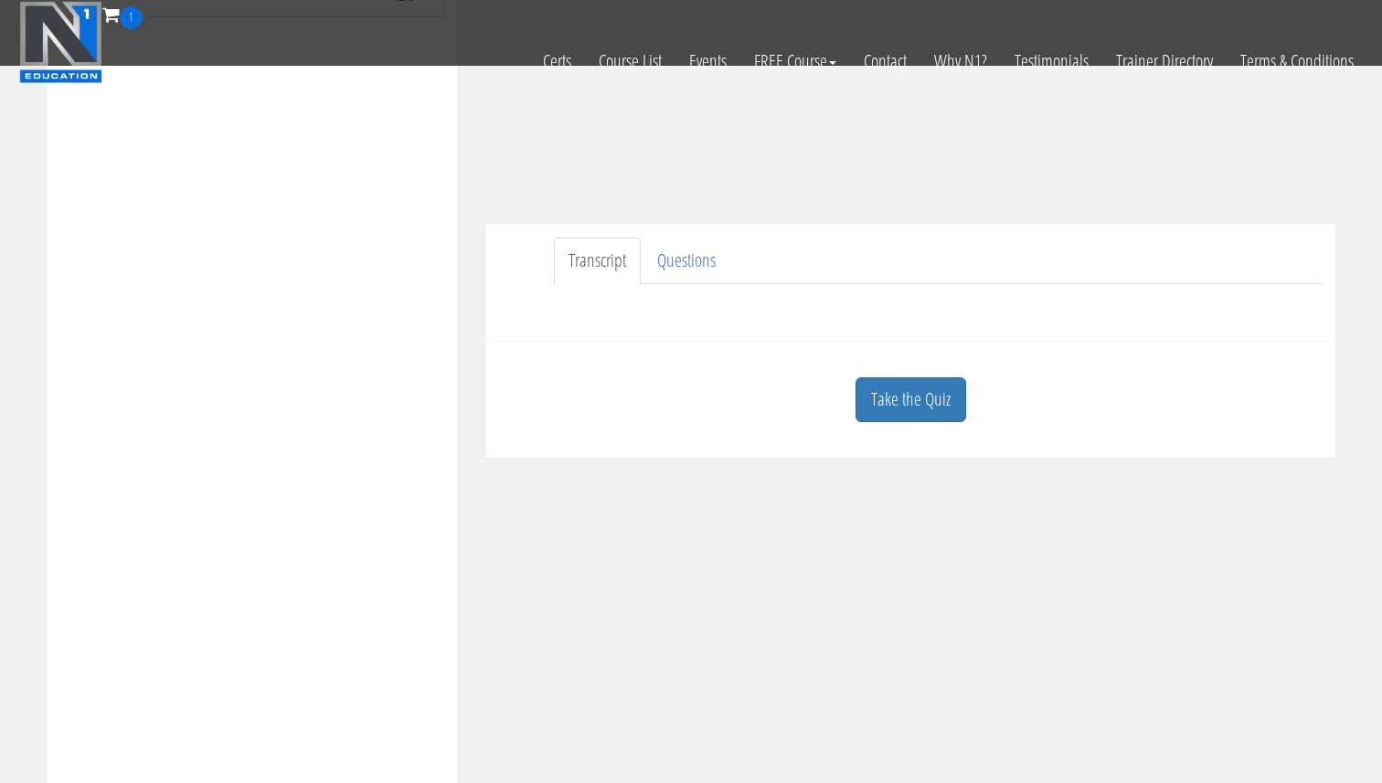
click at [883, 411] on link "Take the Quiz" at bounding box center [911, 400] width 111 height 45
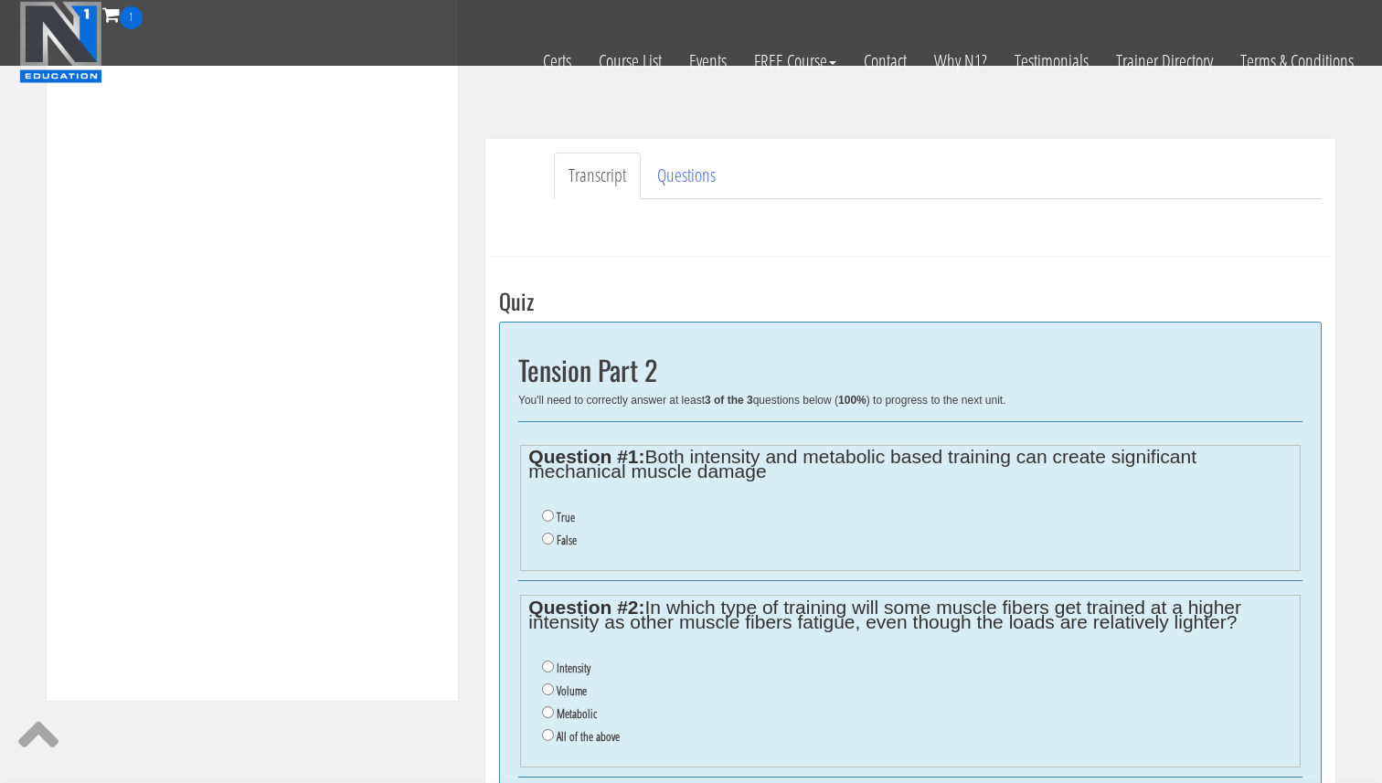
scroll to position [515, 0]
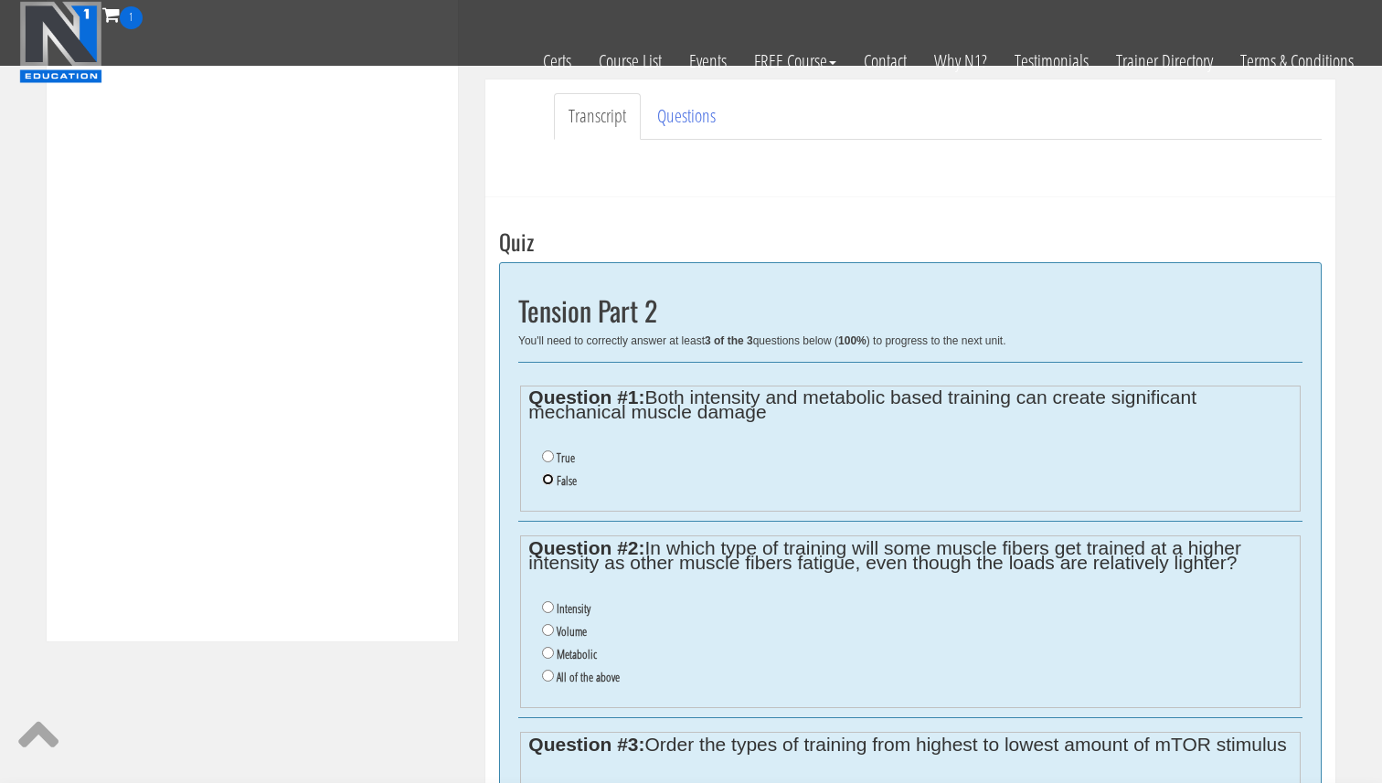
click at [547, 480] on input "False" at bounding box center [548, 479] width 12 height 12
radio input "true"
click at [548, 457] on input "True" at bounding box center [548, 457] width 12 height 12
radio input "true"
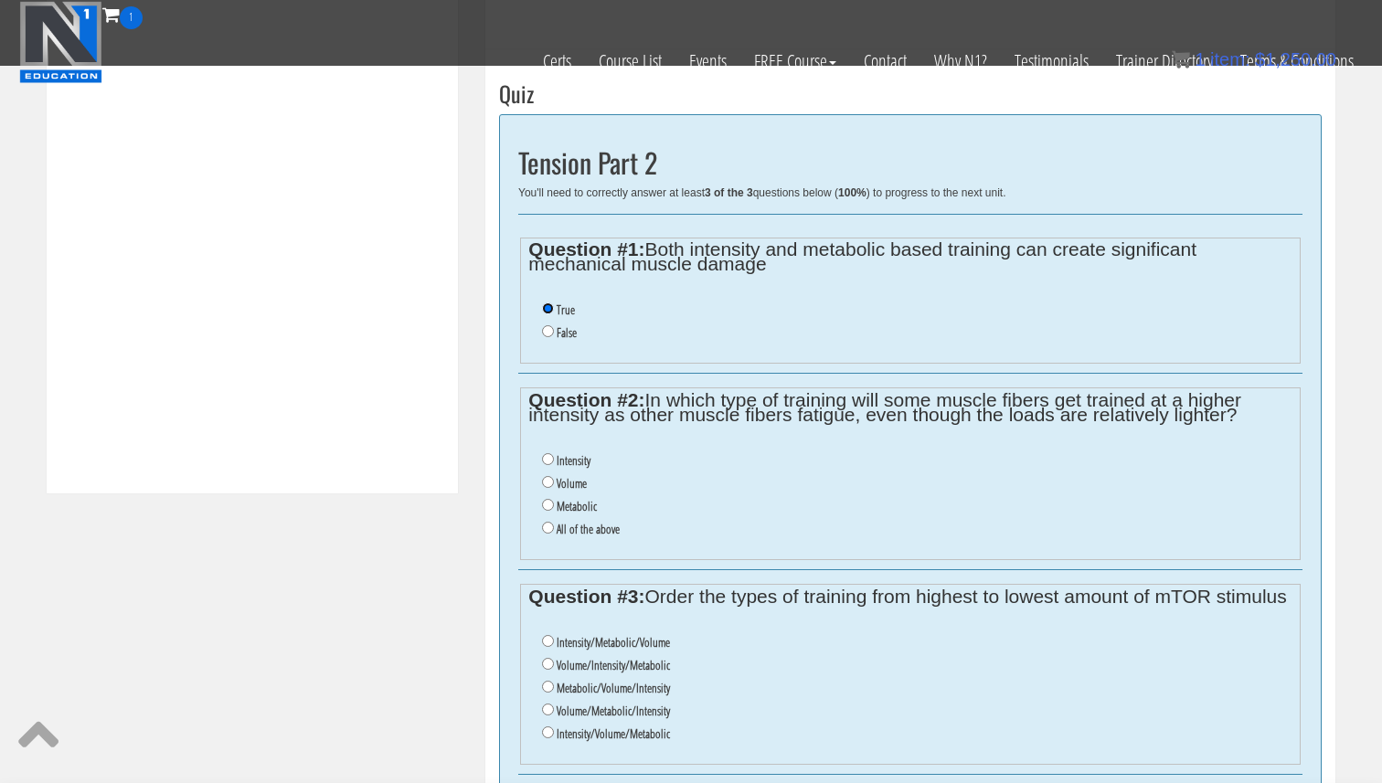
scroll to position [665, 0]
click at [547, 504] on input "Metabolic" at bounding box center [548, 502] width 12 height 12
radio input "true"
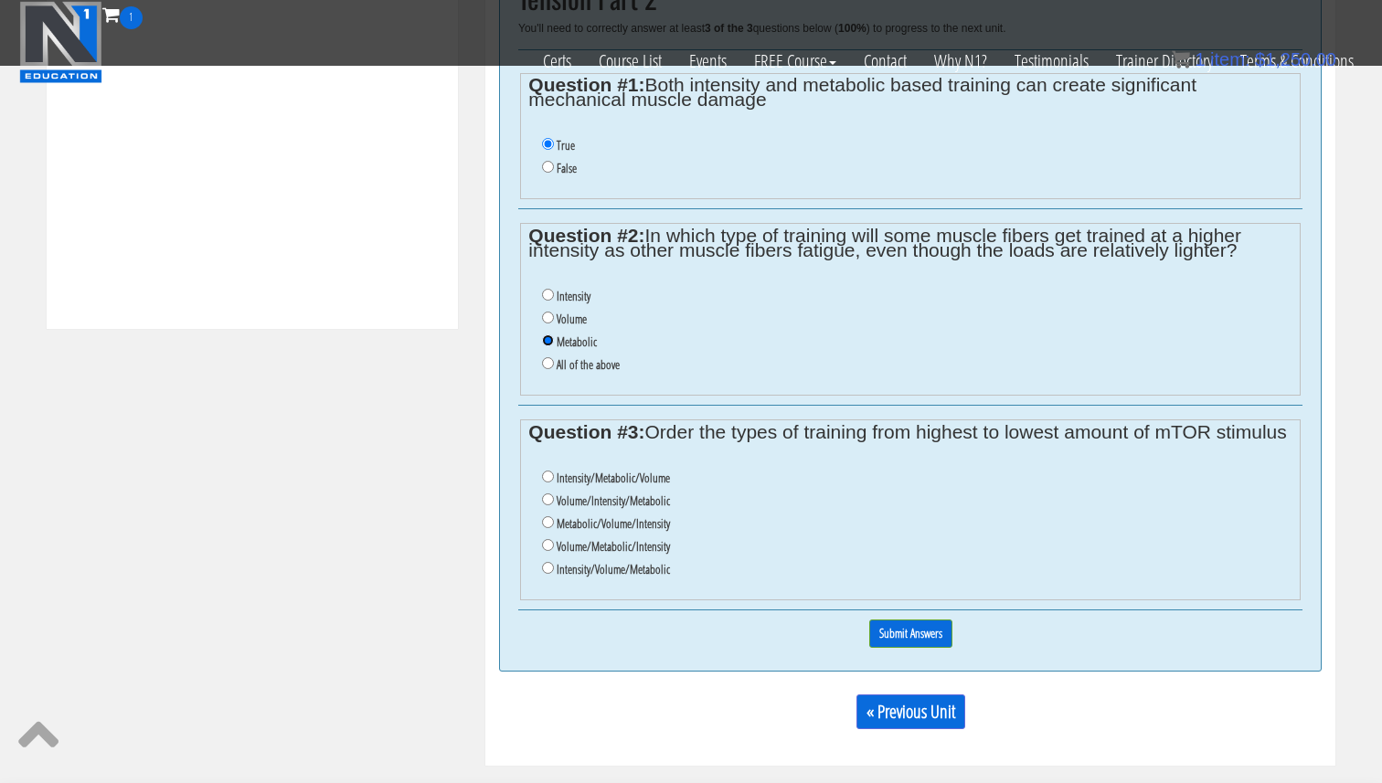
scroll to position [841, 0]
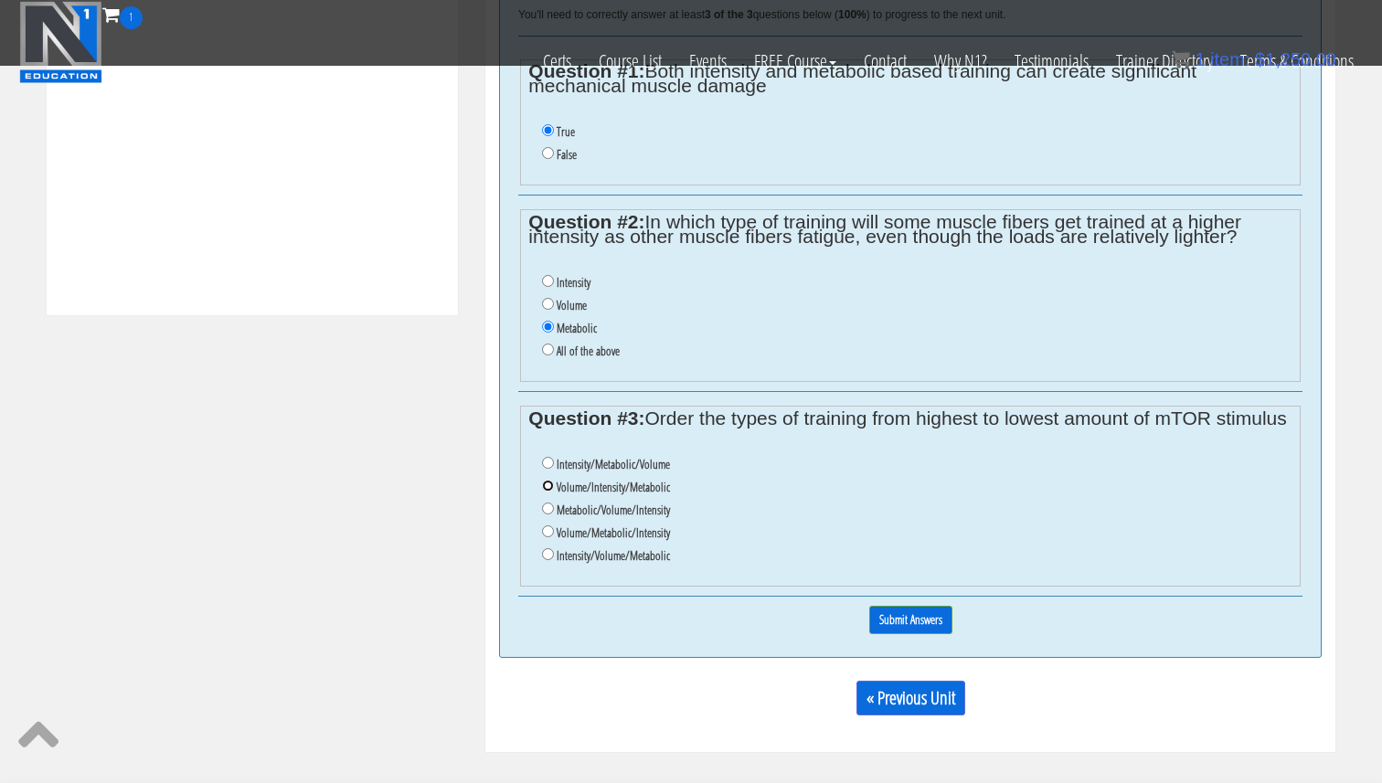
click at [548, 489] on input "Volume/Intensity/Metabolic" at bounding box center [548, 486] width 12 height 12
radio input "true"
click at [887, 614] on input "Submit Answers" at bounding box center [910, 620] width 83 height 28
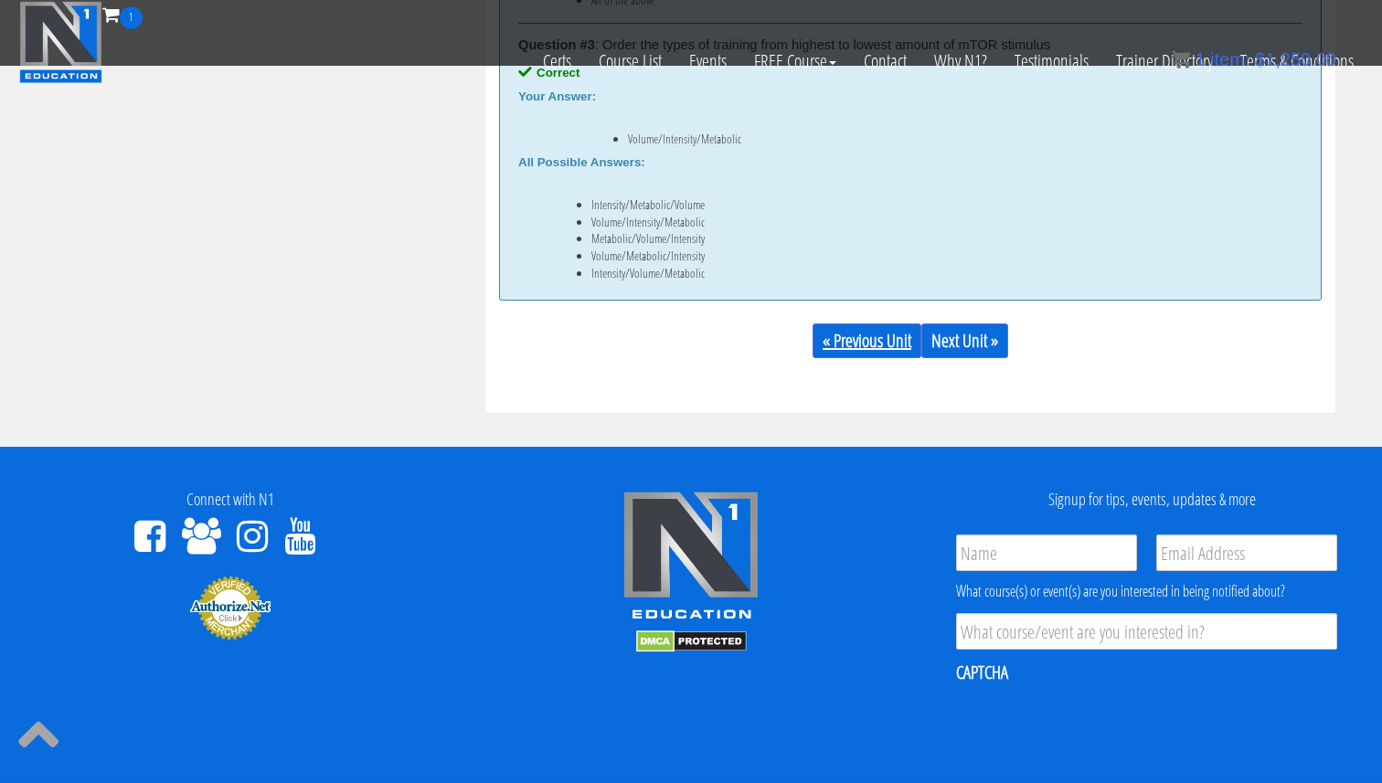
scroll to position [1338, 0]
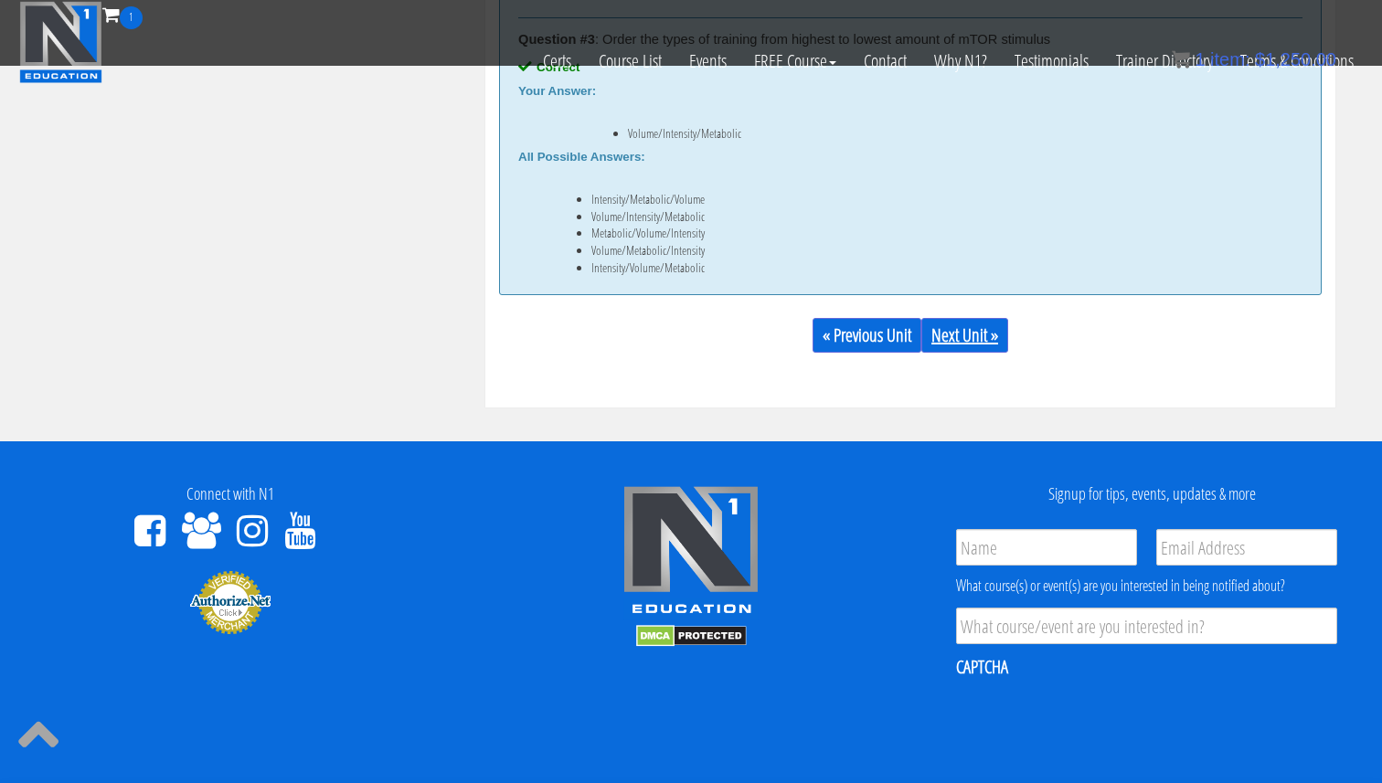
click at [978, 329] on link "Next Unit »" at bounding box center [964, 335] width 87 height 35
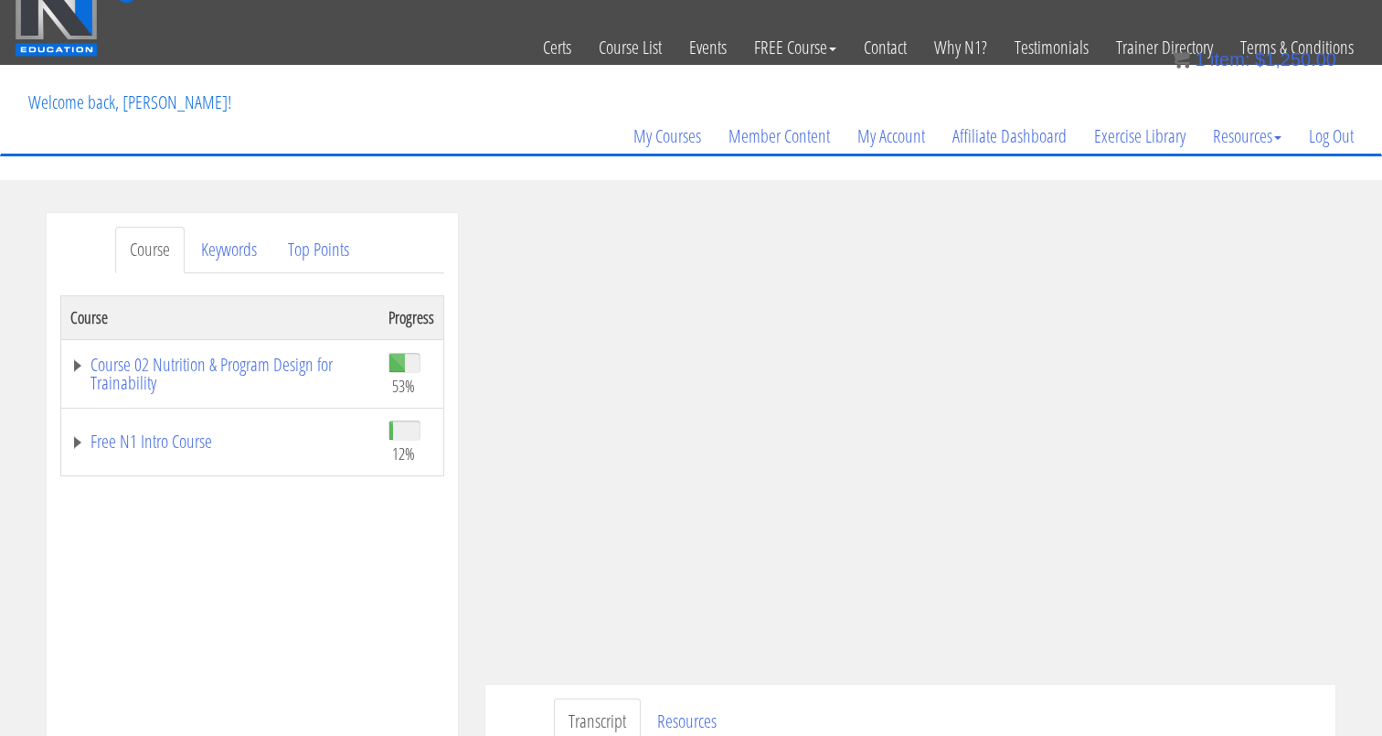
scroll to position [27, 0]
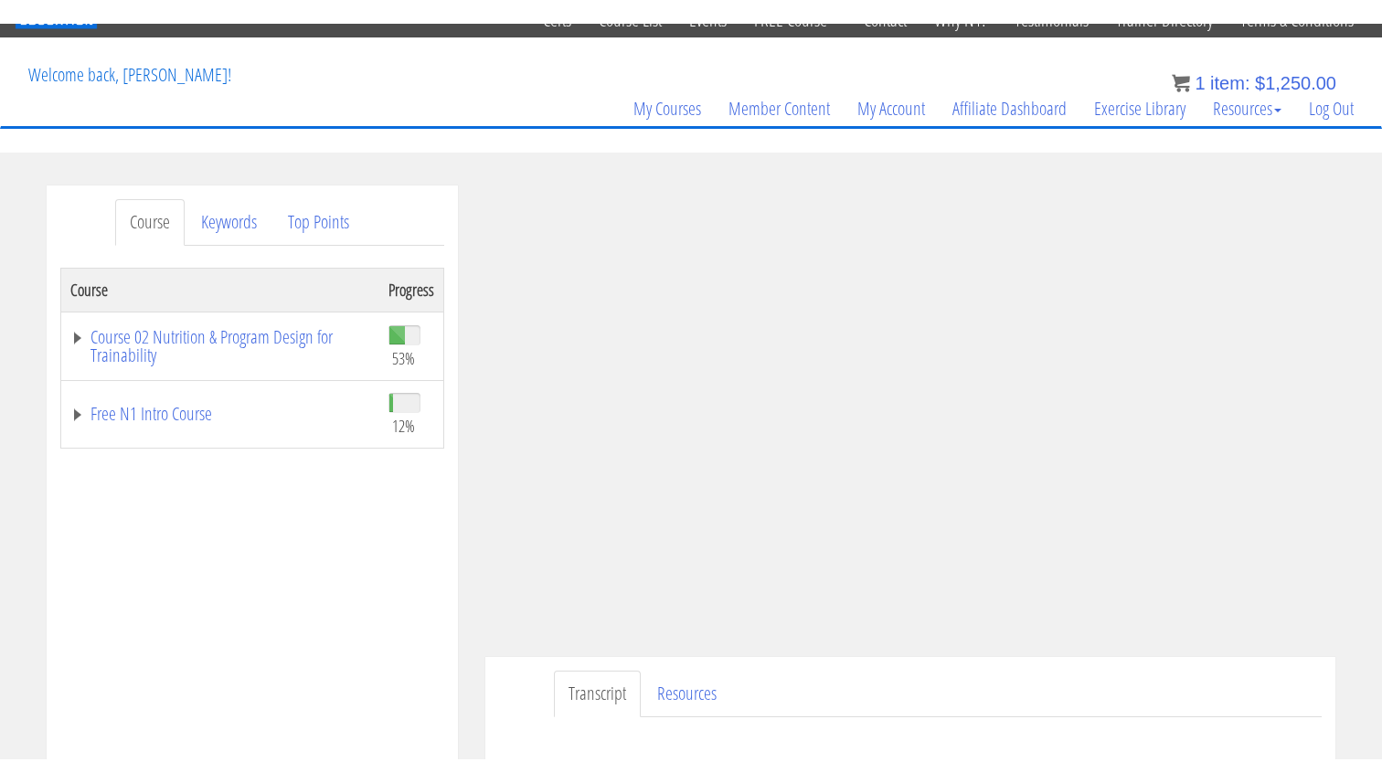
scroll to position [78, 0]
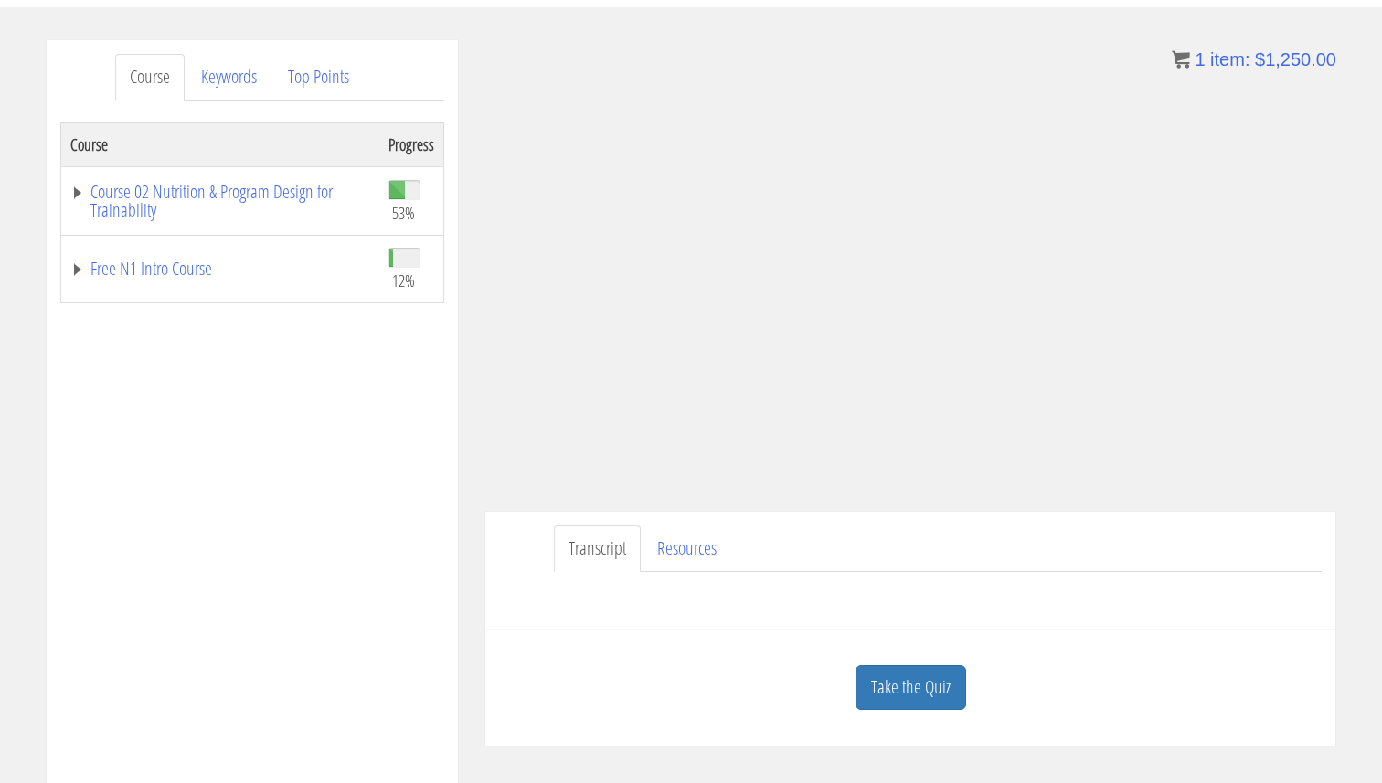
click at [918, 675] on link "Take the Quiz" at bounding box center [911, 687] width 111 height 45
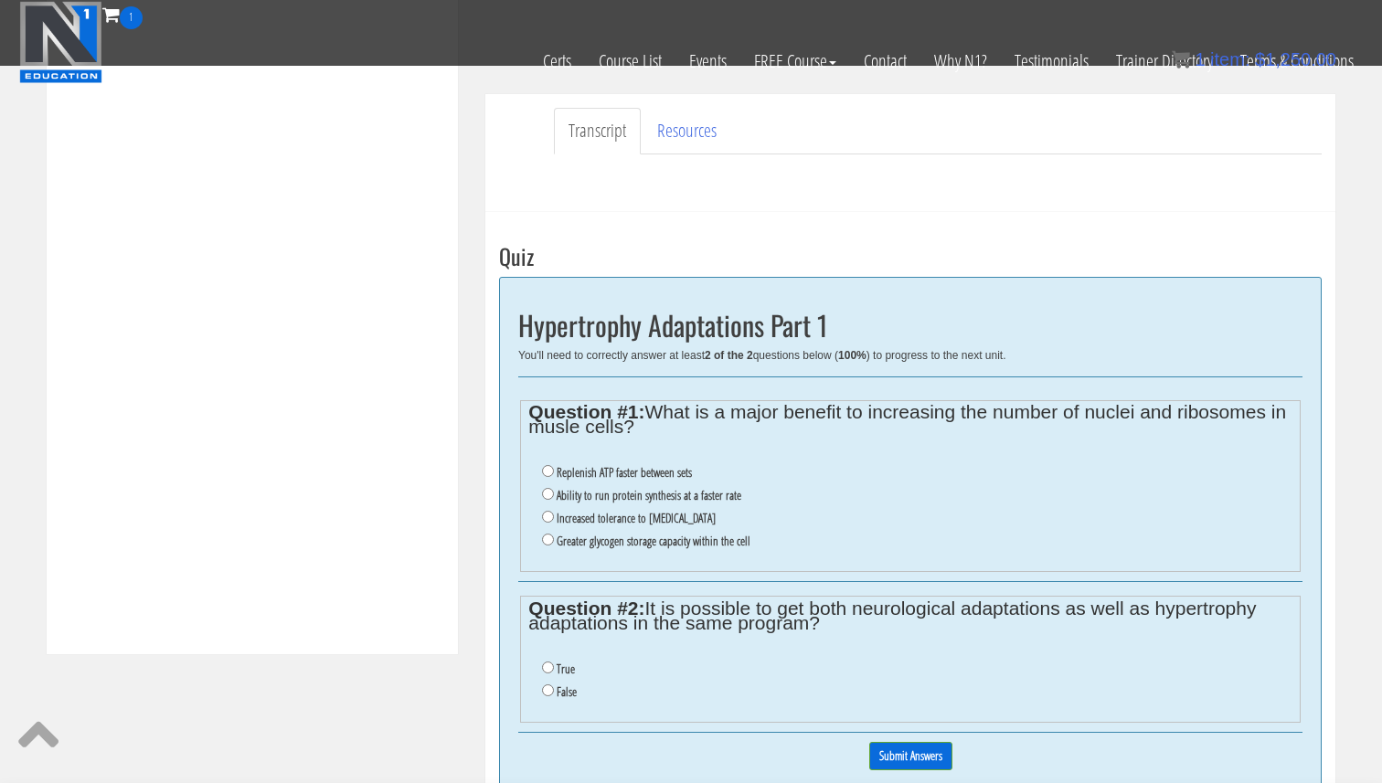
scroll to position [503, 0]
click at [670, 519] on label "Increased tolerance to oxidative stress" at bounding box center [636, 517] width 159 height 15
click at [554, 519] on input "Increased tolerance to oxidative stress" at bounding box center [548, 516] width 12 height 12
radio input "true"
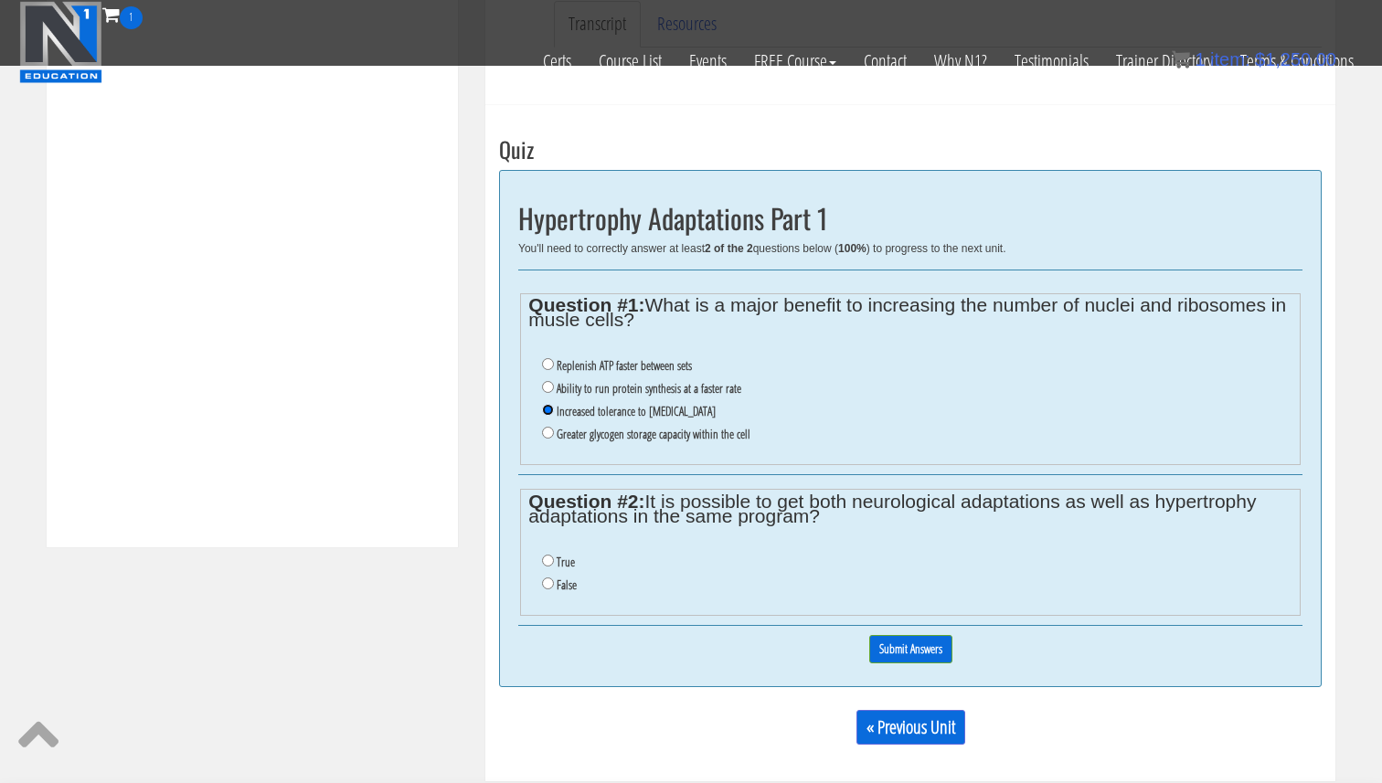
scroll to position [633, 0]
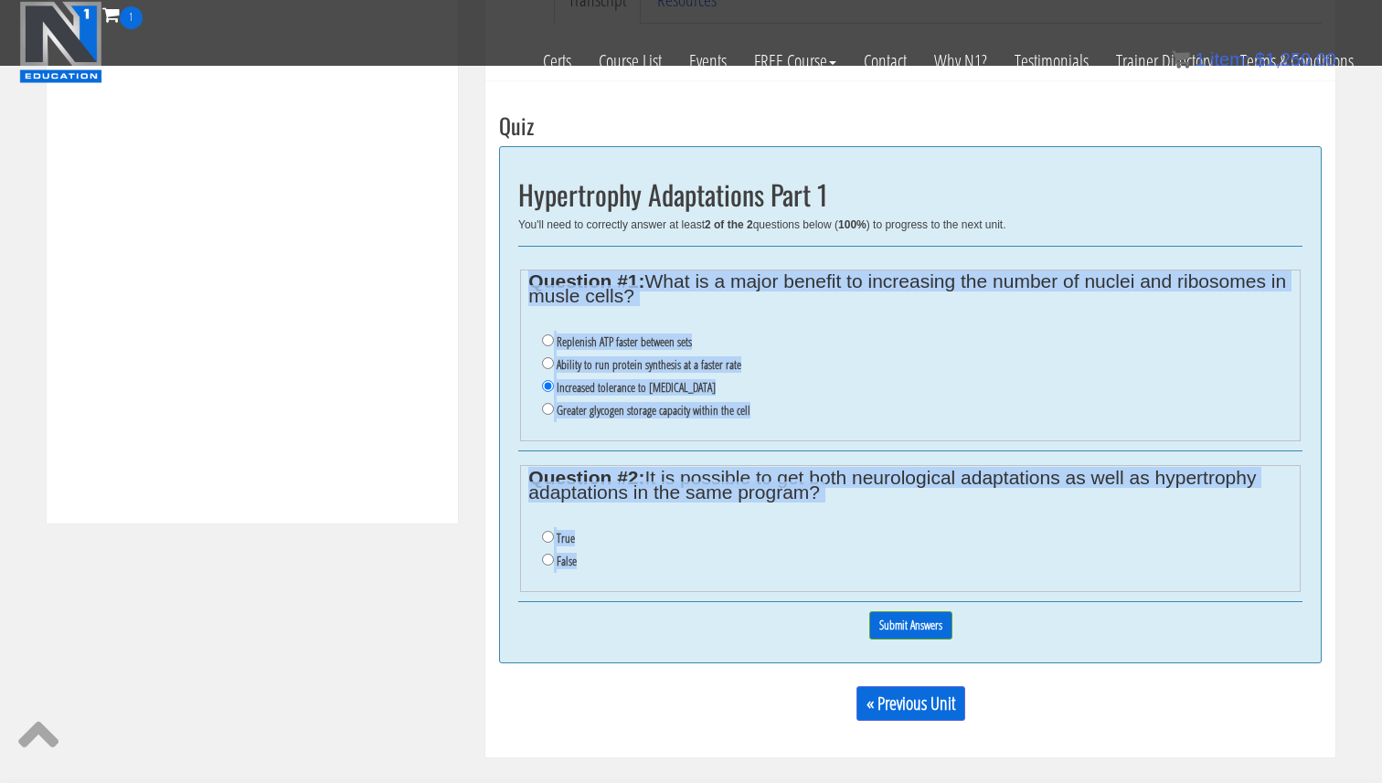
drag, startPoint x: 541, startPoint y: 441, endPoint x: 502, endPoint y: 282, distance: 163.8
click at [502, 282] on div "Hypertrophy Adaptations Part 1 You'll need to correctly answer at least 2 of th…" at bounding box center [910, 404] width 823 height 517
copy div "Question #1: What is a major benefit to increasing the number of nuclei and rib…"
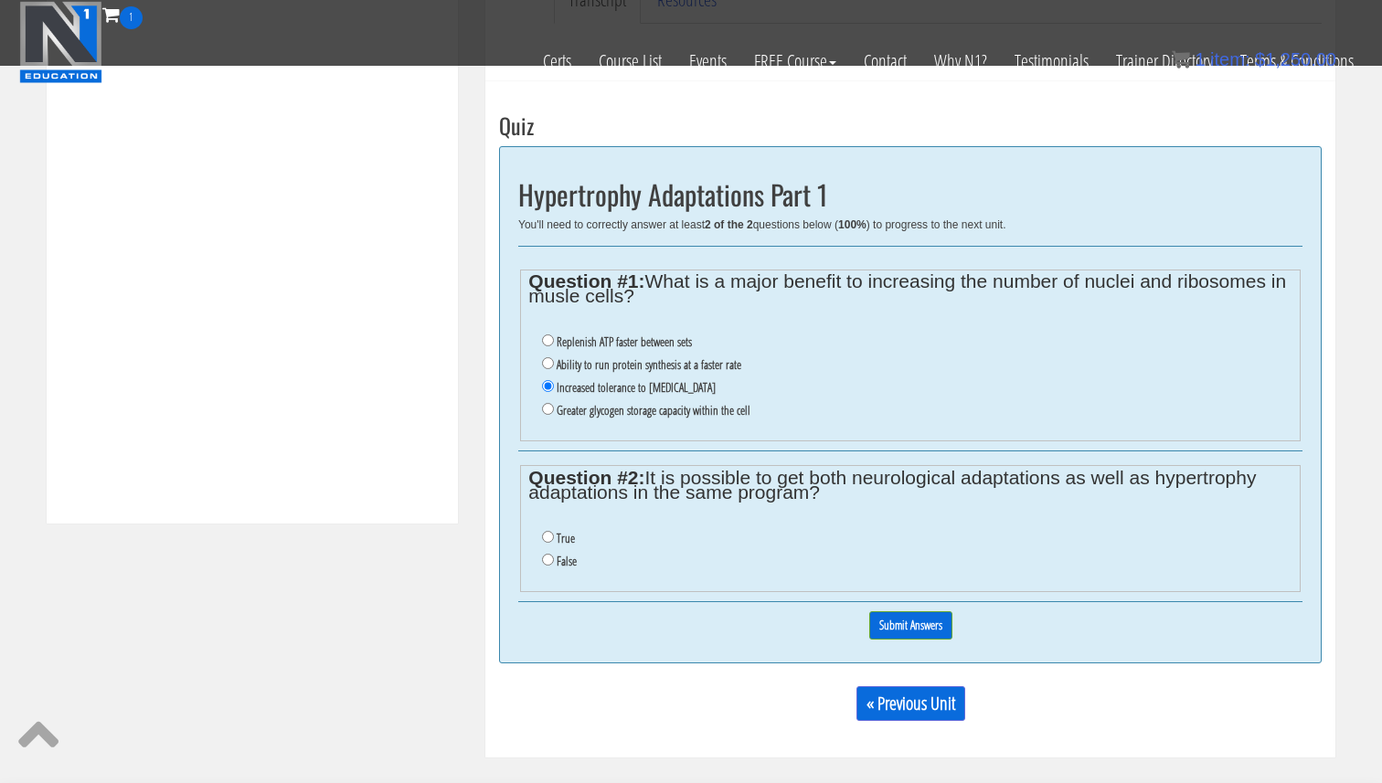
click at [612, 362] on label "Ability to run protein synthesis at a faster rate" at bounding box center [649, 364] width 185 height 15
click at [554, 362] on input "Ability to run protein synthesis at a faster rate" at bounding box center [548, 363] width 12 height 12
radio input "true"
click at [550, 541] on input "True" at bounding box center [548, 537] width 12 height 12
radio input "true"
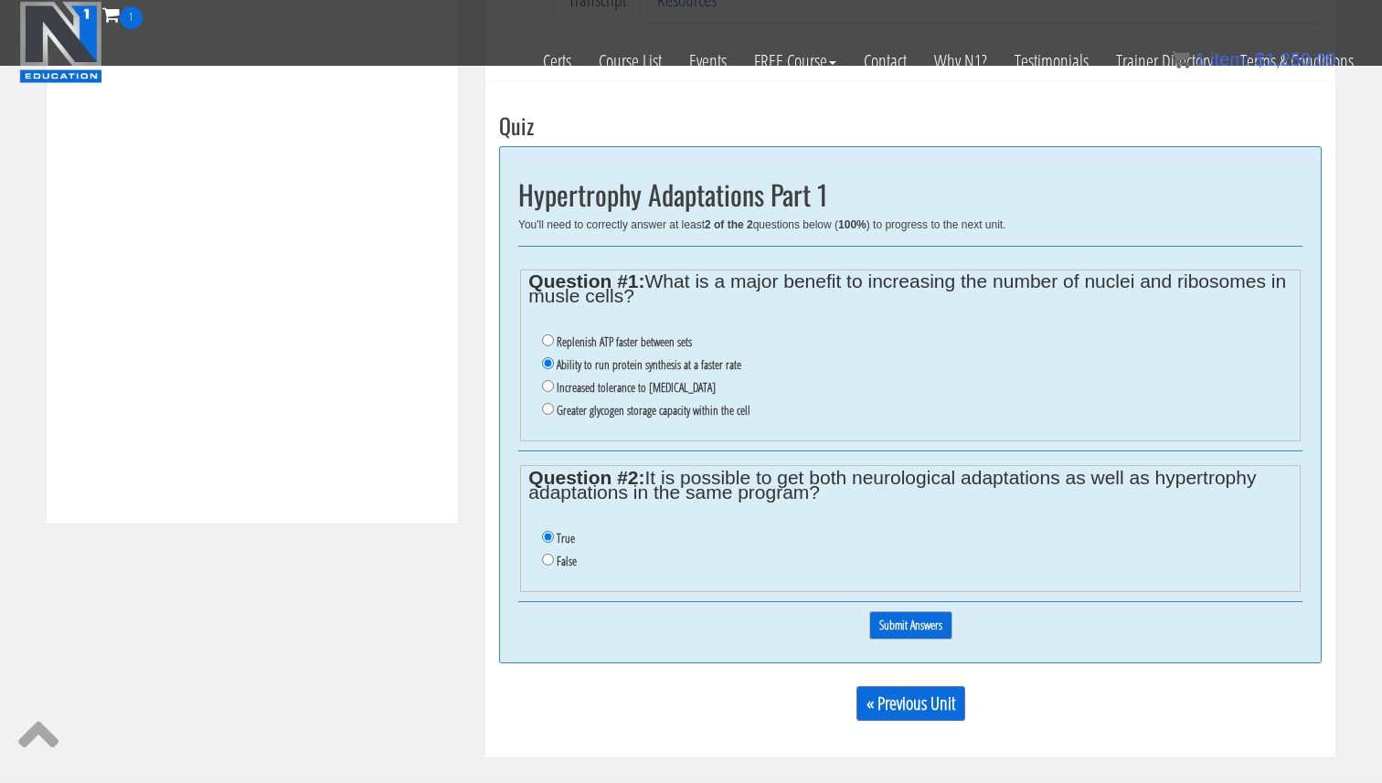
click at [936, 635] on input "Submit Answers" at bounding box center [910, 626] width 83 height 28
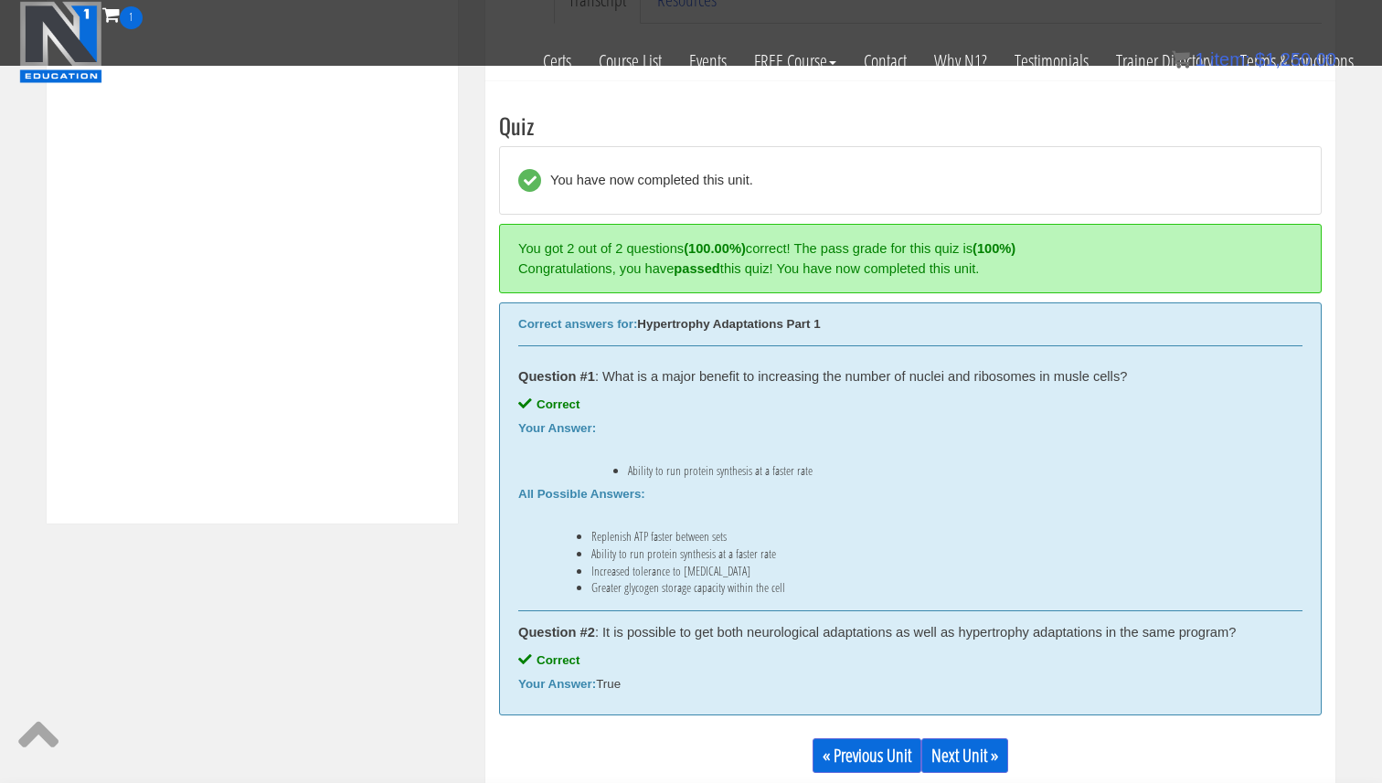
scroll to position [687, 0]
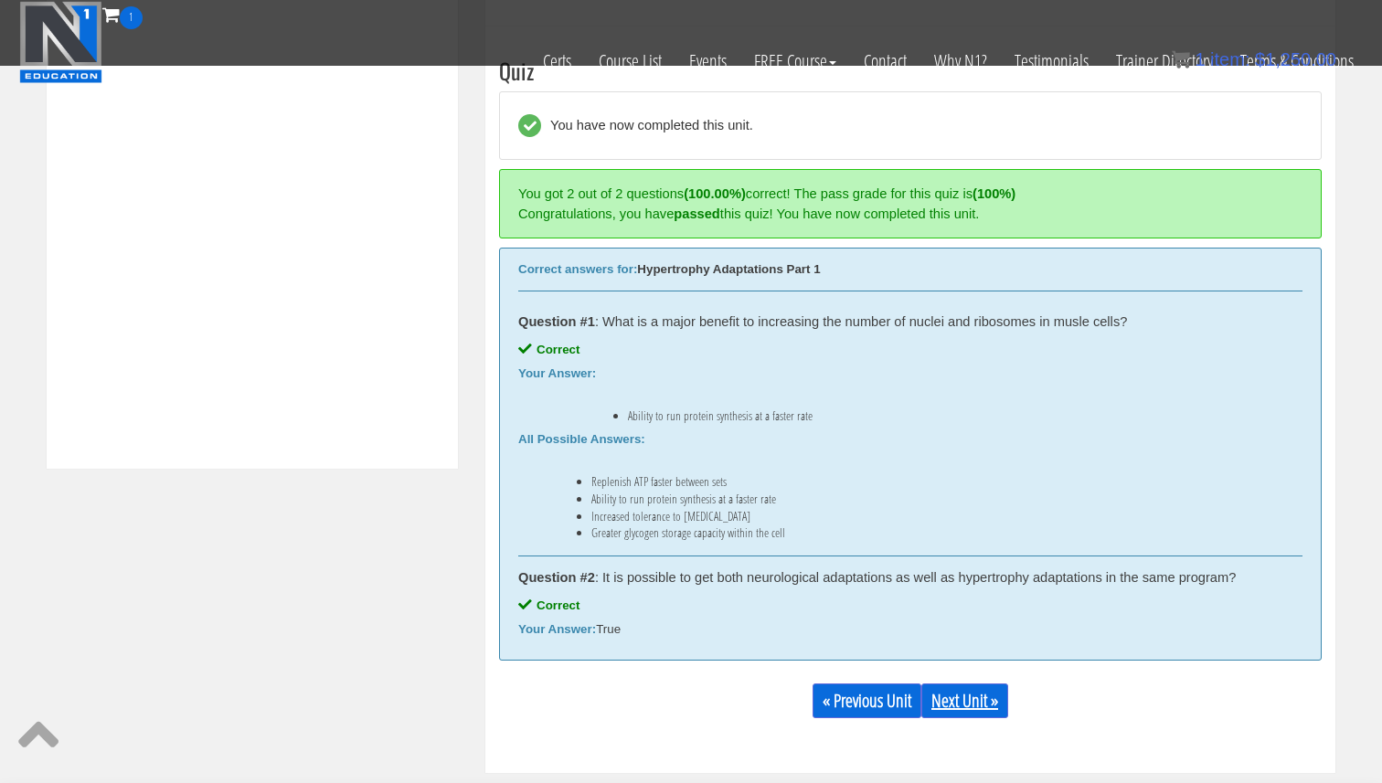
click at [955, 701] on link "Next Unit »" at bounding box center [964, 701] width 87 height 35
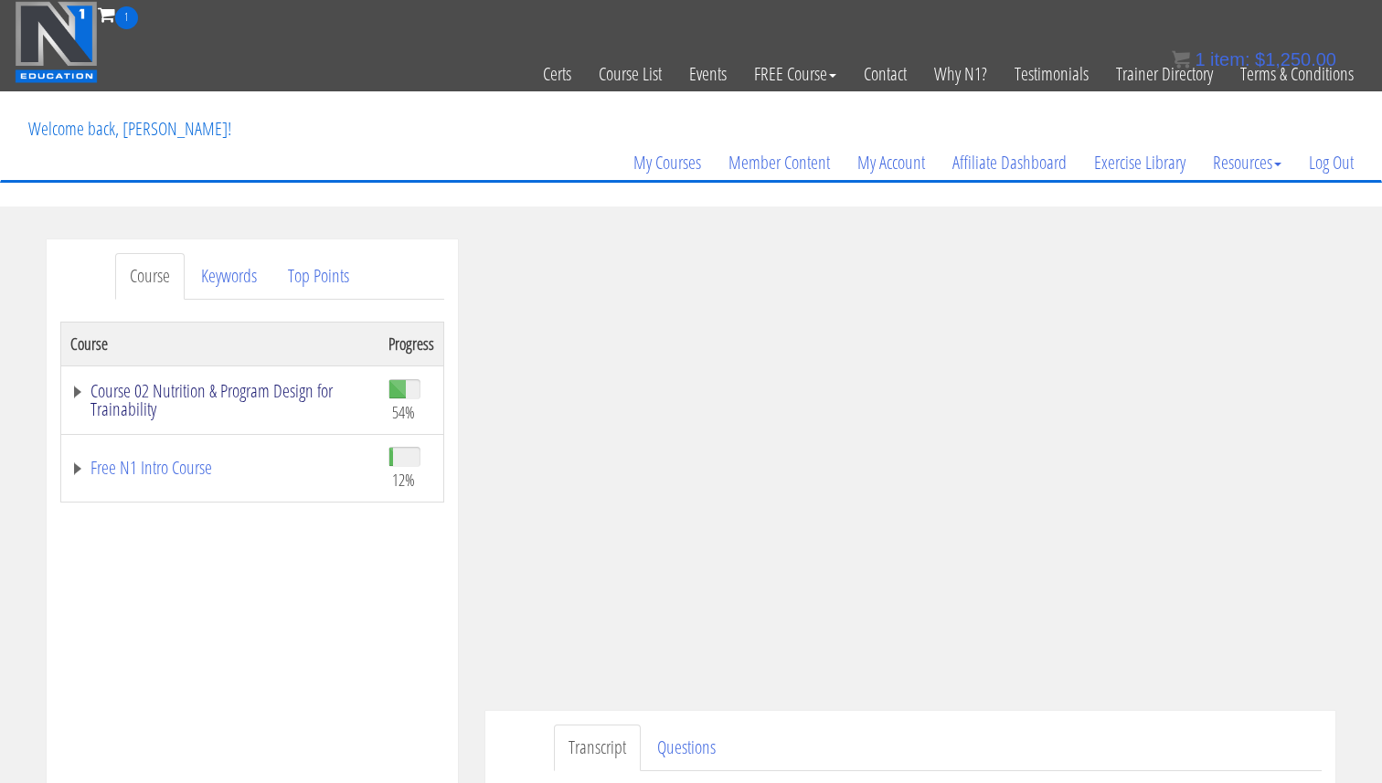
click at [196, 393] on link "Course 02 Nutrition & Program Design for Trainability" at bounding box center [220, 400] width 300 height 37
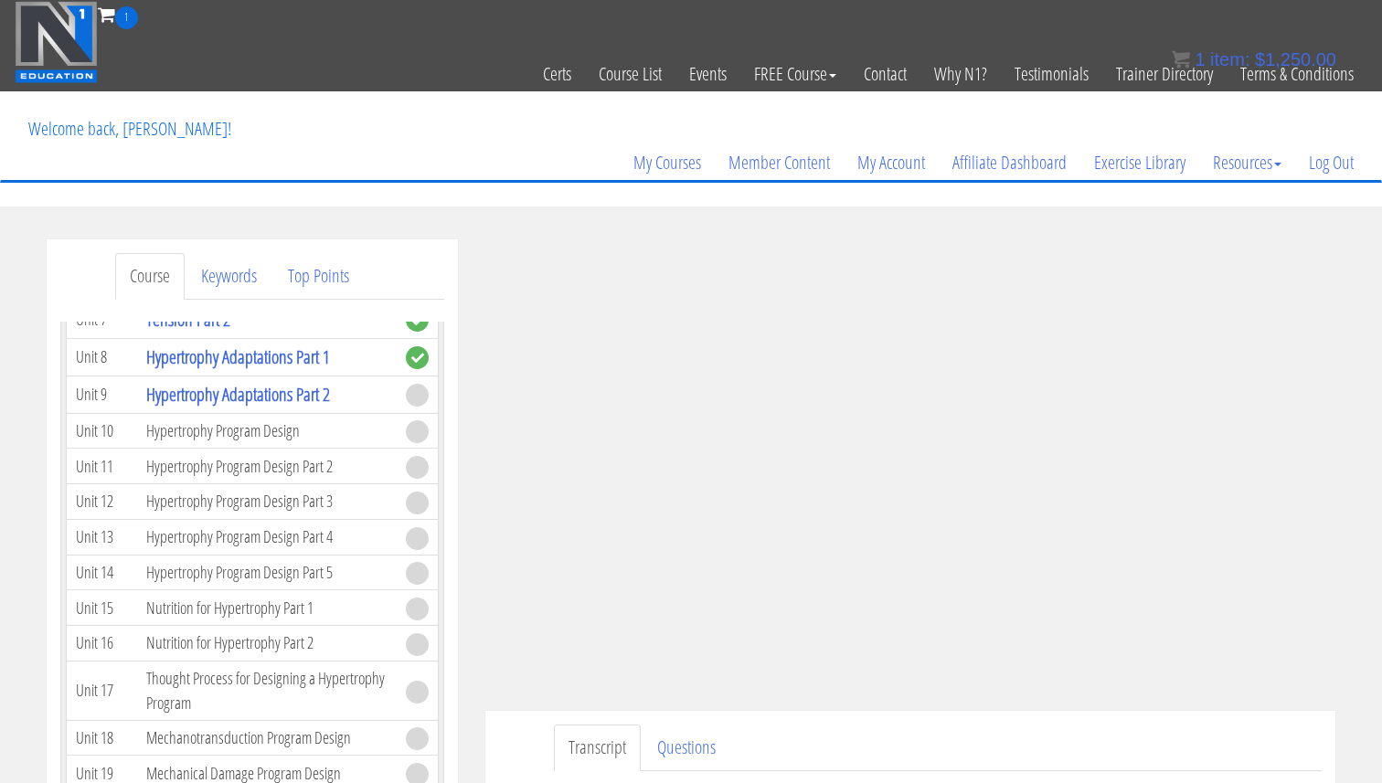
scroll to position [2761, 0]
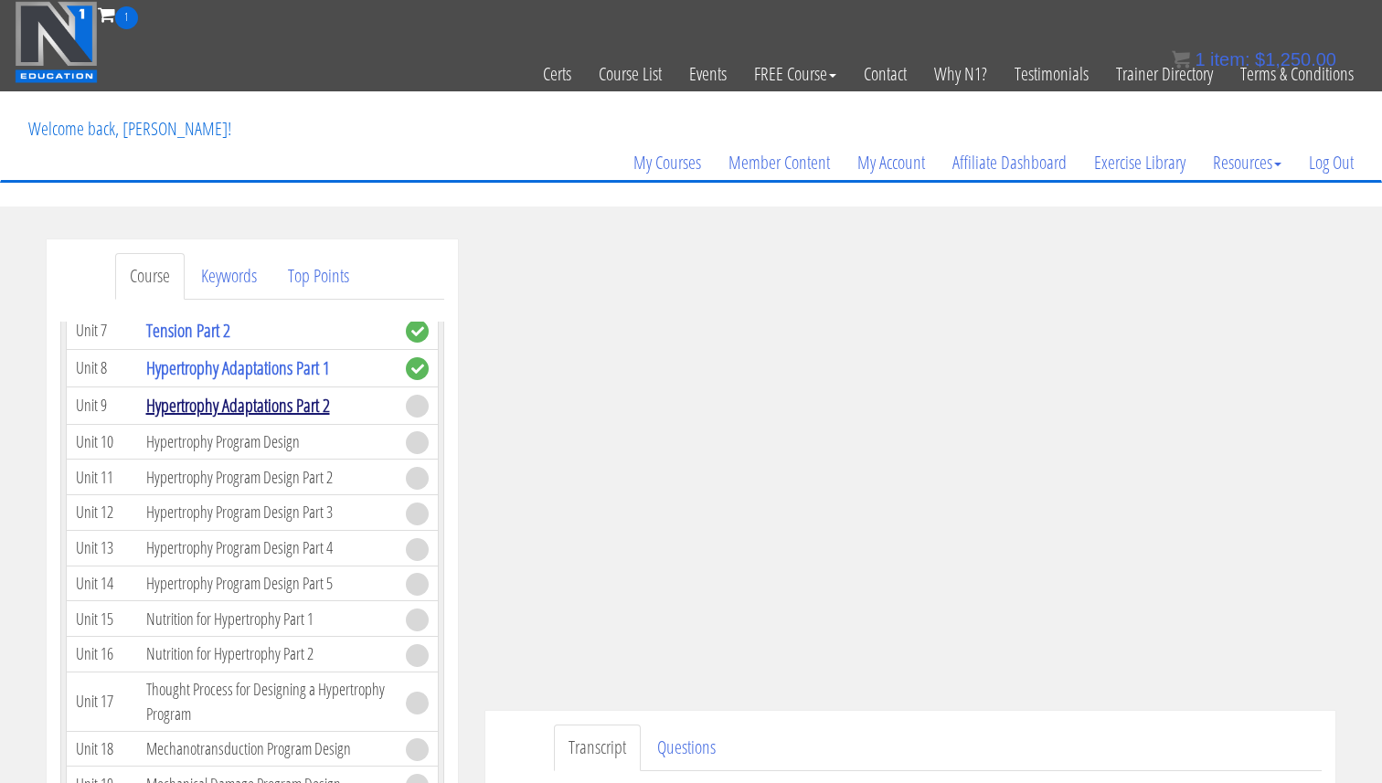
click at [292, 410] on link "Hypertrophy Adaptations Part 2" at bounding box center [238, 405] width 184 height 25
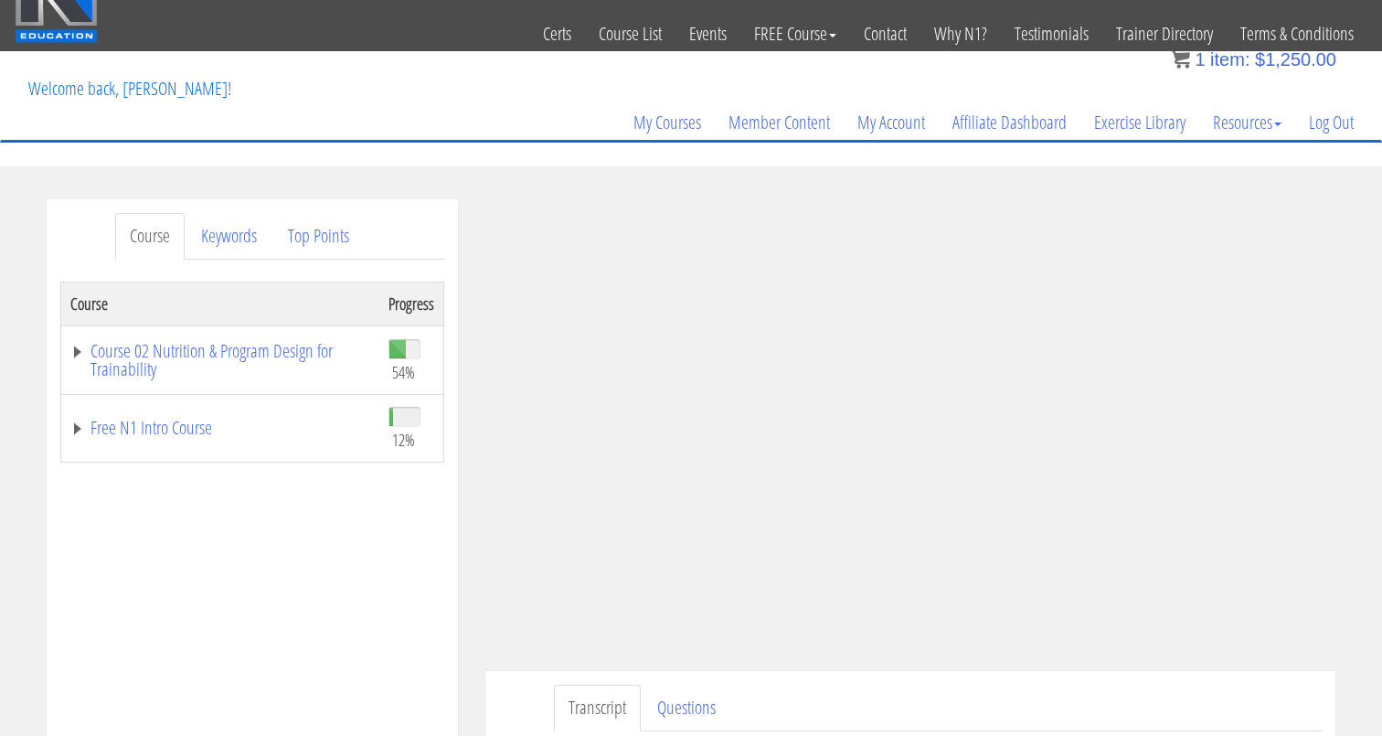
scroll to position [57, 0]
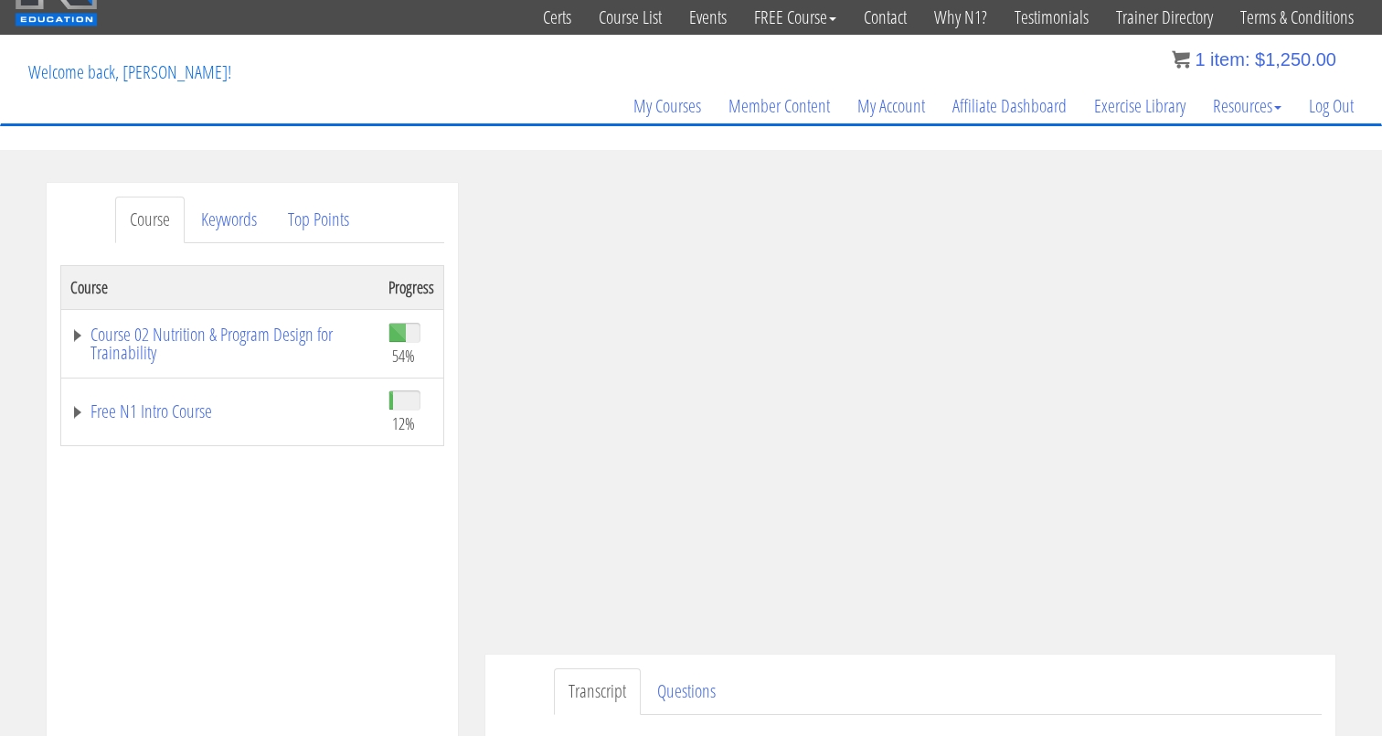
click at [338, 536] on div "Course Progress Course 02 Nutrition & Program Design for Trainability 54% Modul…" at bounding box center [252, 722] width 384 height 914
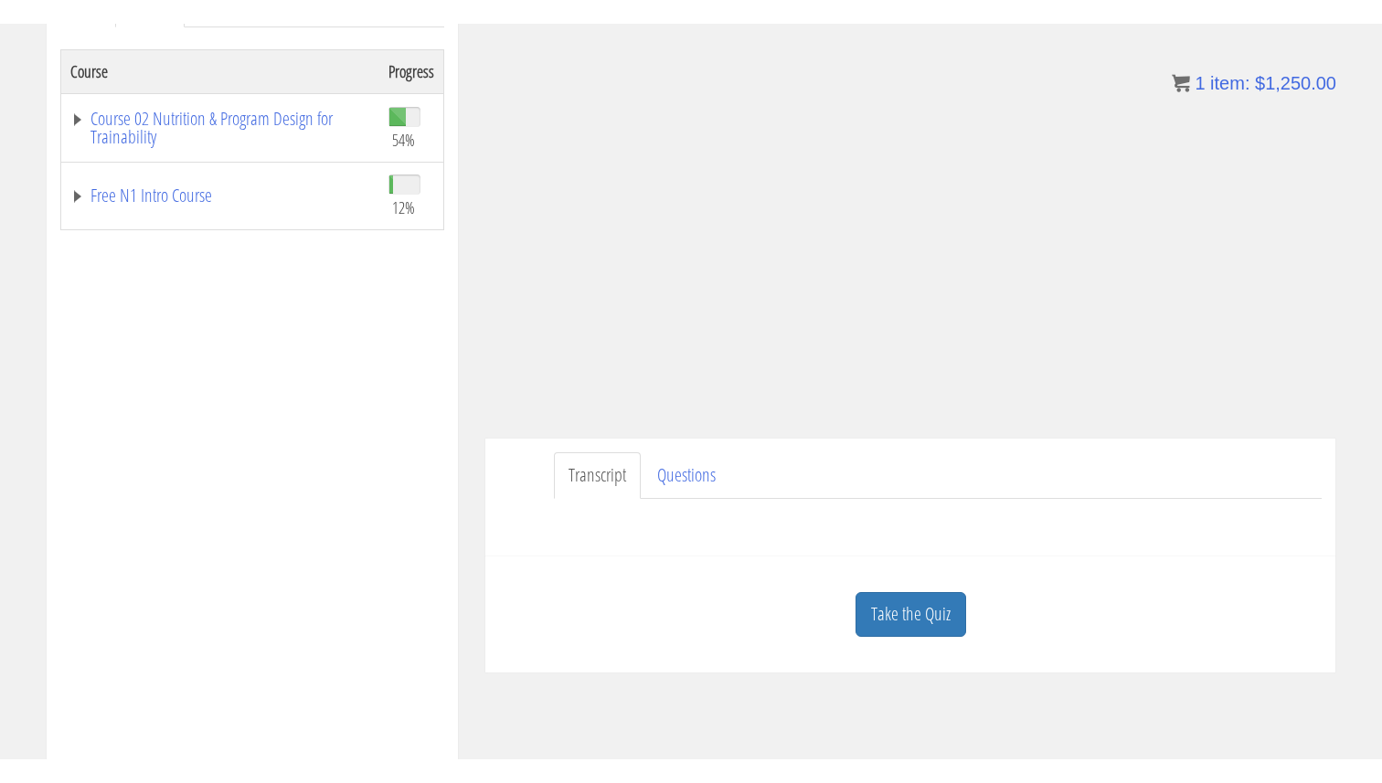
scroll to position [295, 0]
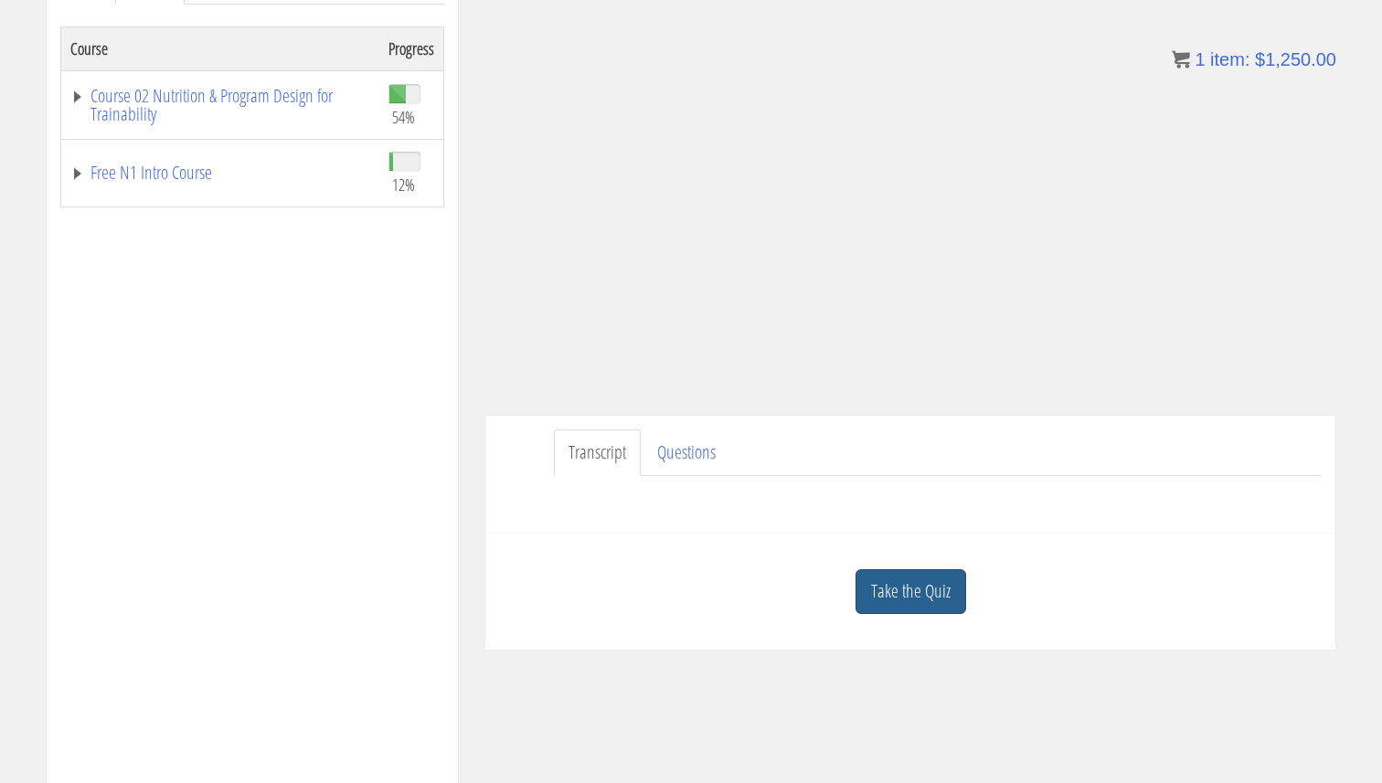
click at [924, 596] on link "Take the Quiz" at bounding box center [911, 591] width 111 height 45
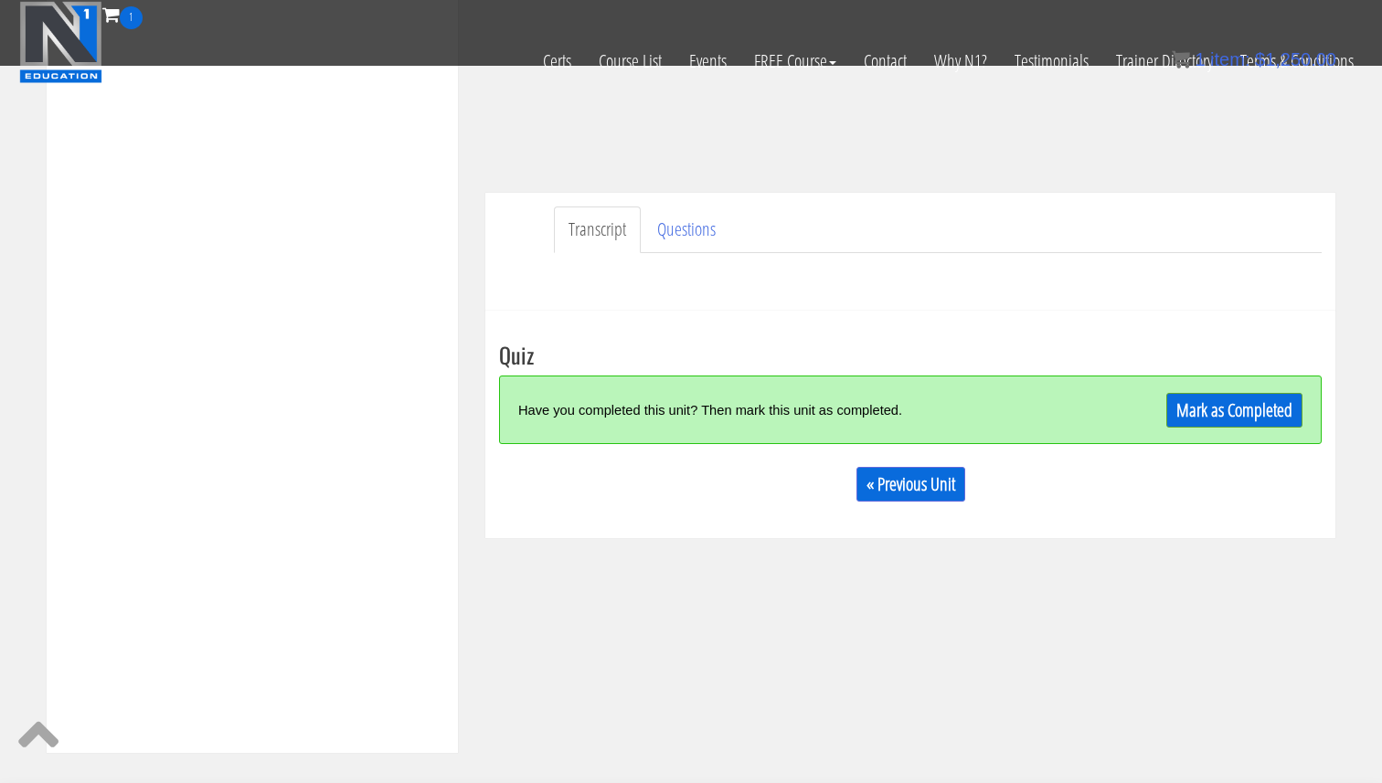
scroll to position [452, 0]
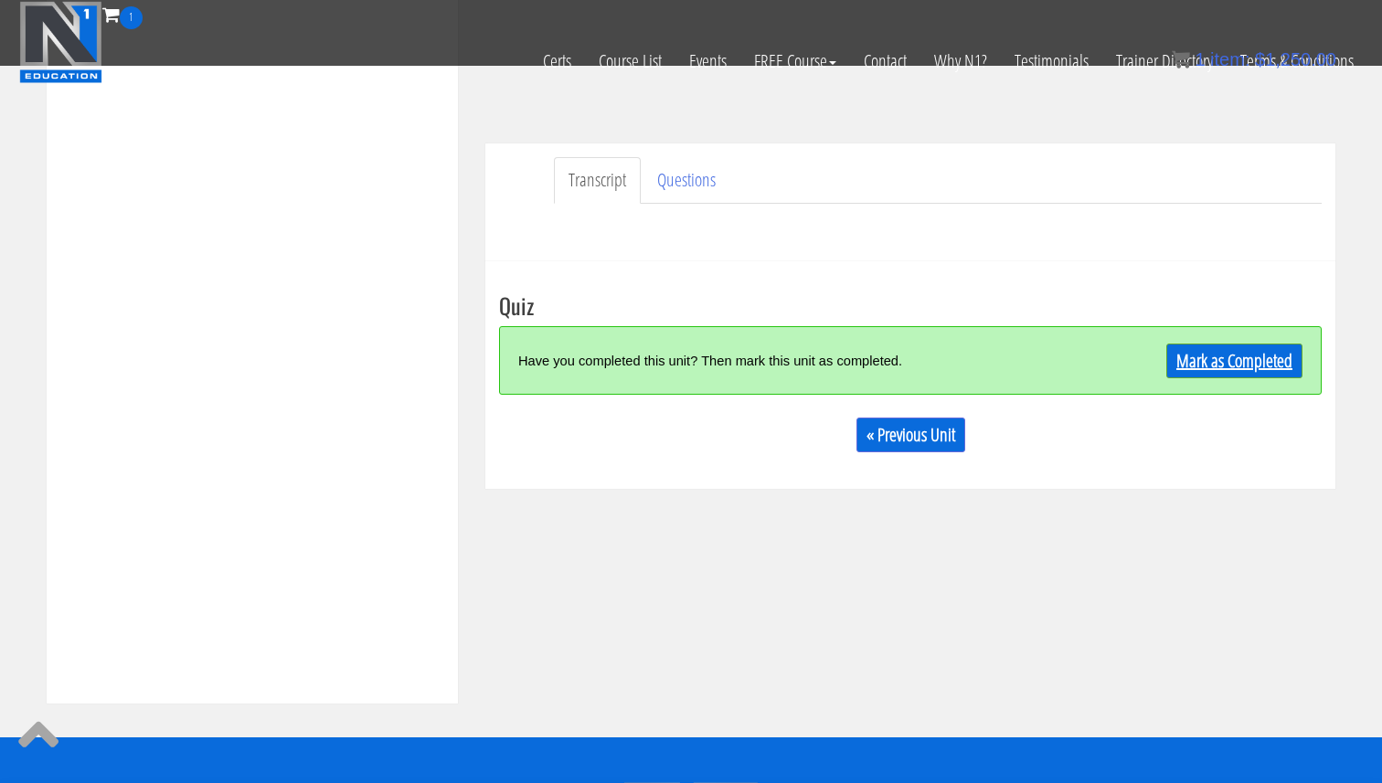
click at [1276, 343] on div "Mark as Completed" at bounding box center [1200, 360] width 206 height 39
click at [1192, 356] on link "Mark as Completed" at bounding box center [1234, 361] width 136 height 35
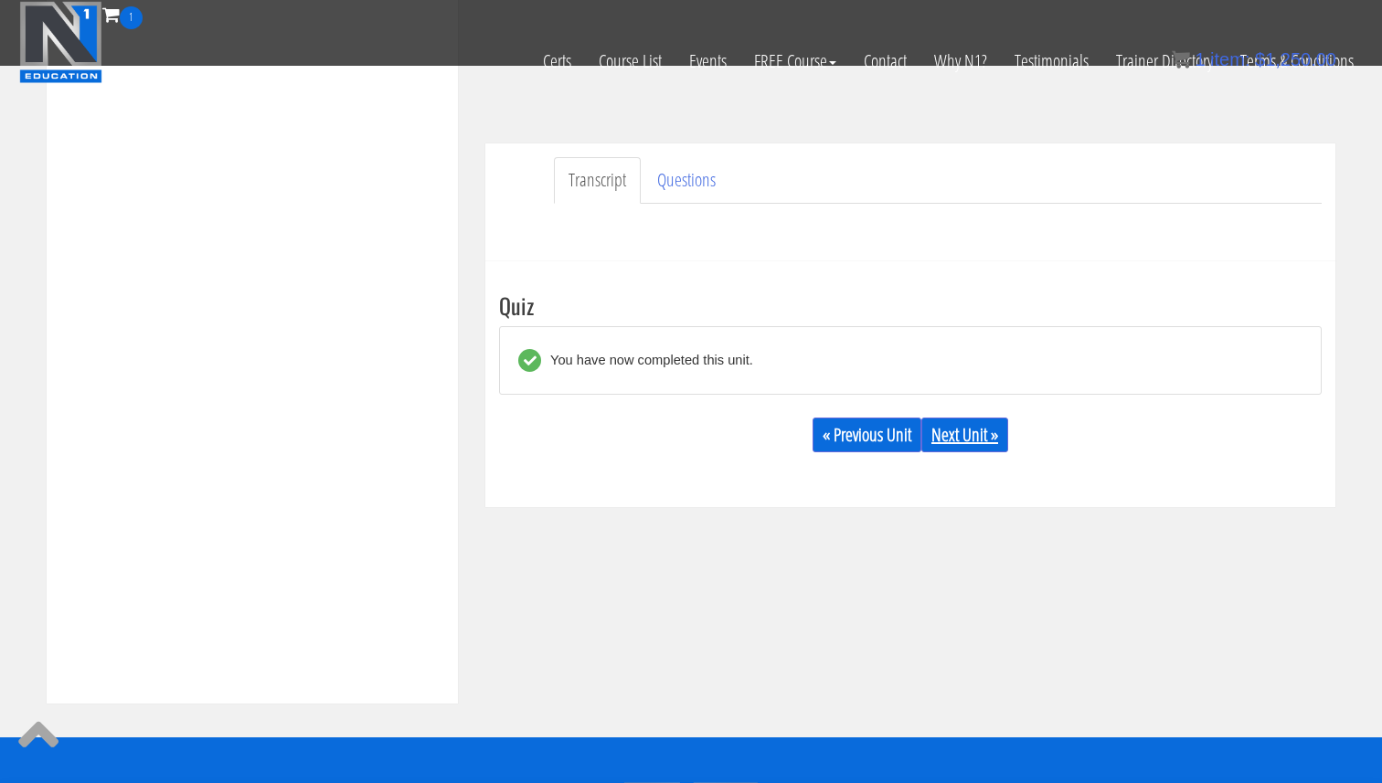
click at [977, 443] on link "Next Unit »" at bounding box center [964, 435] width 87 height 35
